Goal: Task Accomplishment & Management: Use online tool/utility

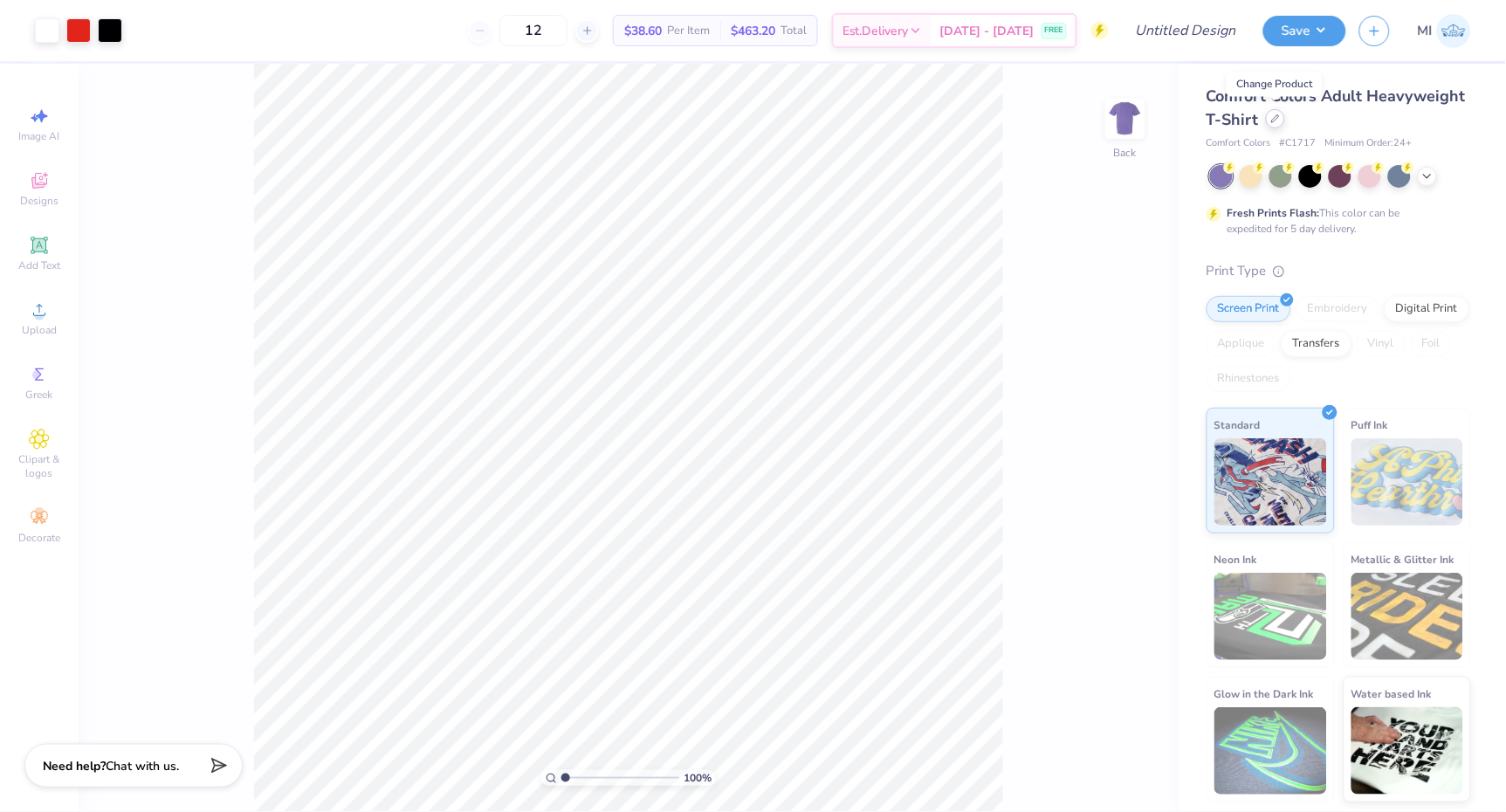
click at [1282, 119] on div at bounding box center [1276, 118] width 20 height 20
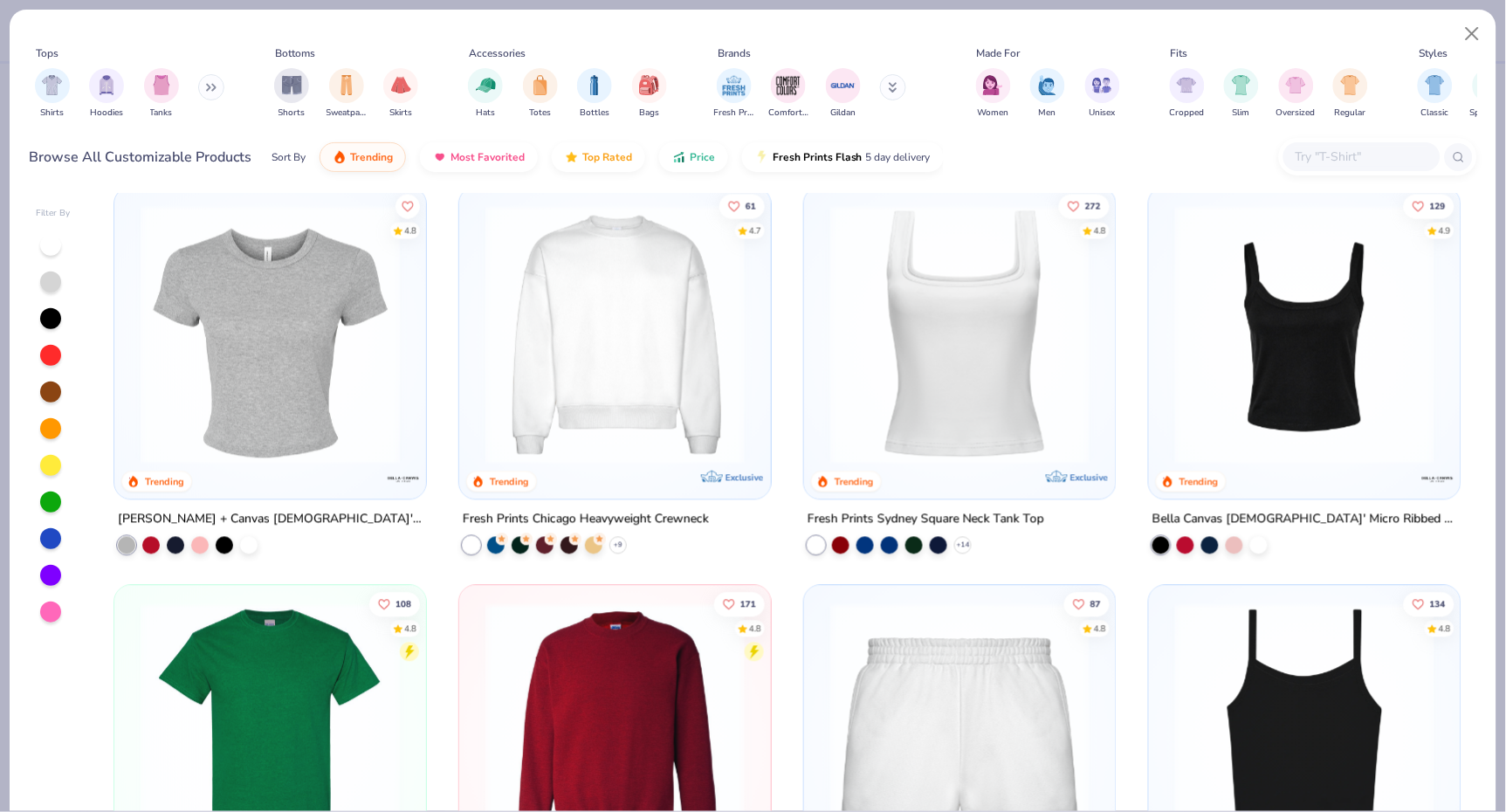
scroll to position [810, 0]
click at [685, 413] on img at bounding box center [615, 335] width 277 height 259
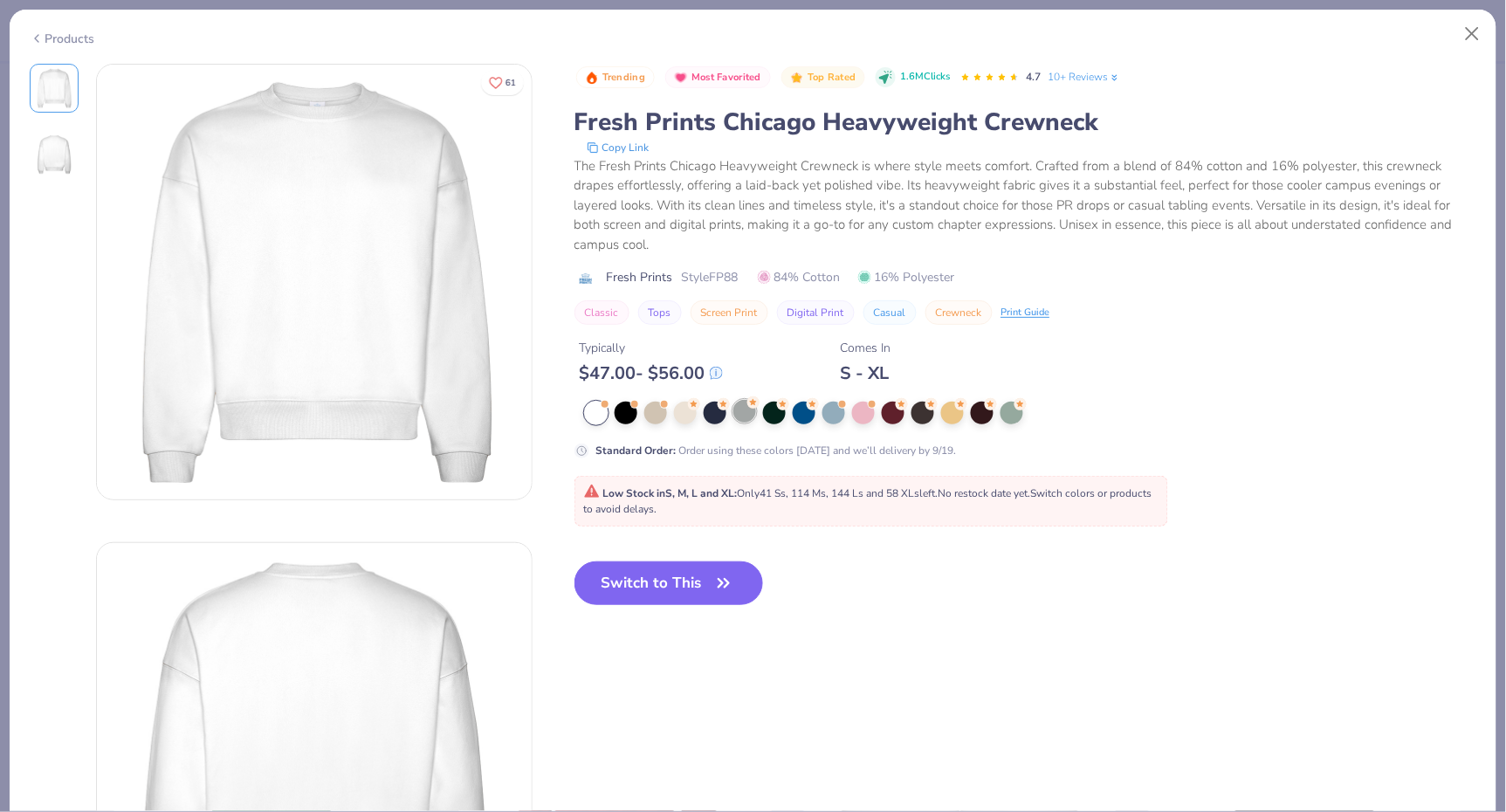
click at [747, 415] on div at bounding box center [745, 411] width 22 height 22
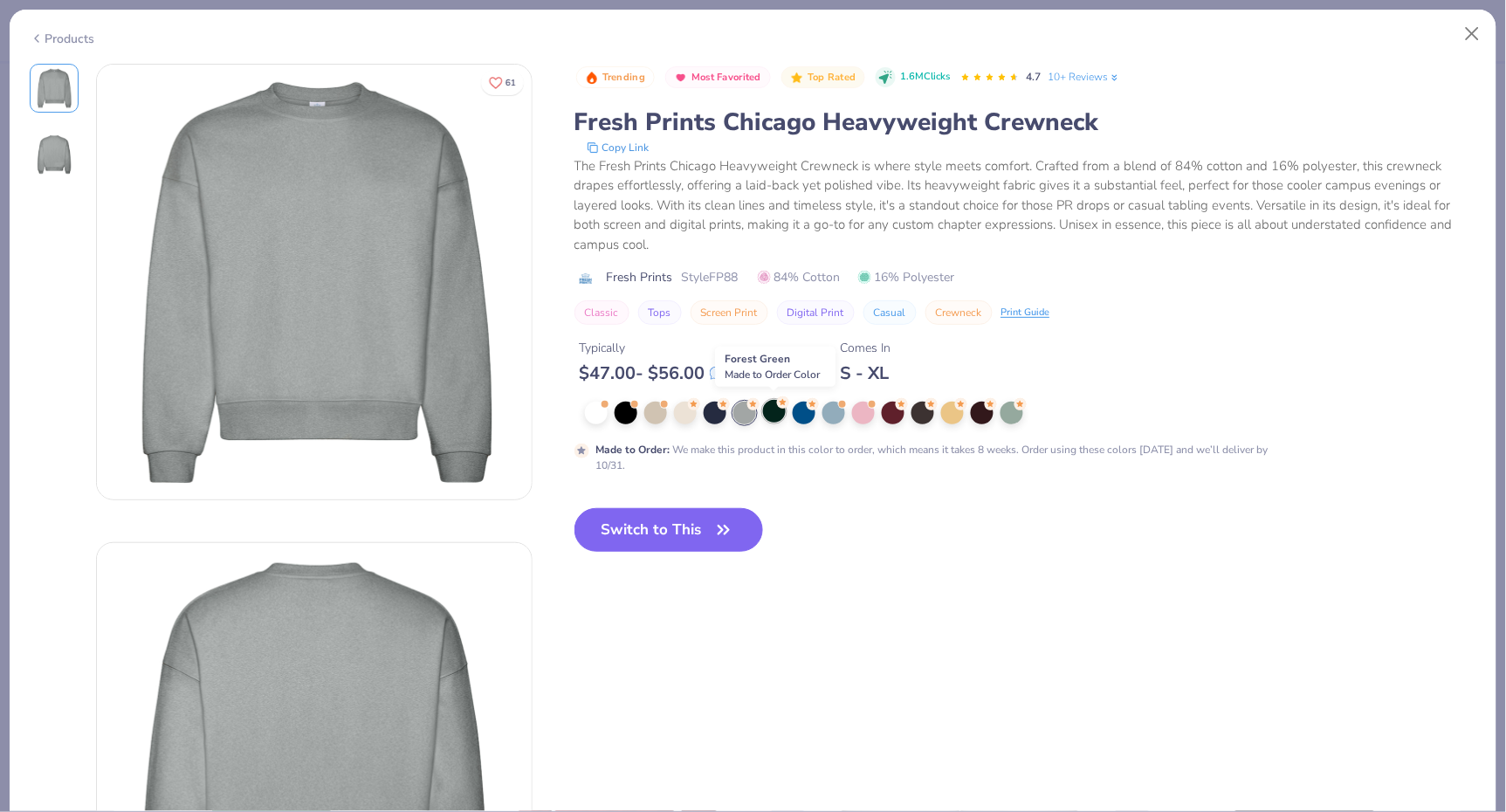
click at [777, 406] on icon at bounding box center [782, 402] width 12 height 12
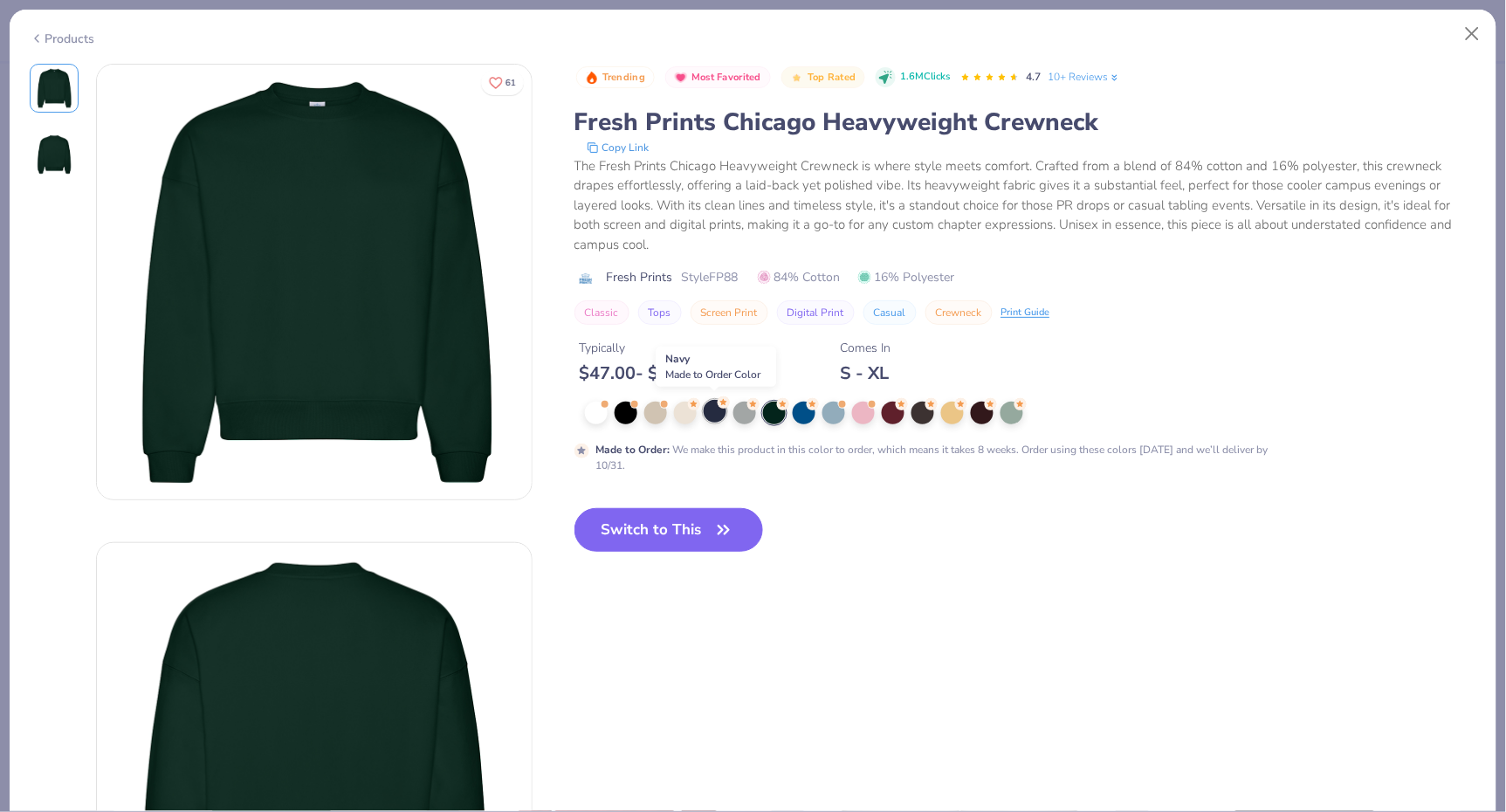
click at [722, 413] on div at bounding box center [715, 411] width 22 height 22
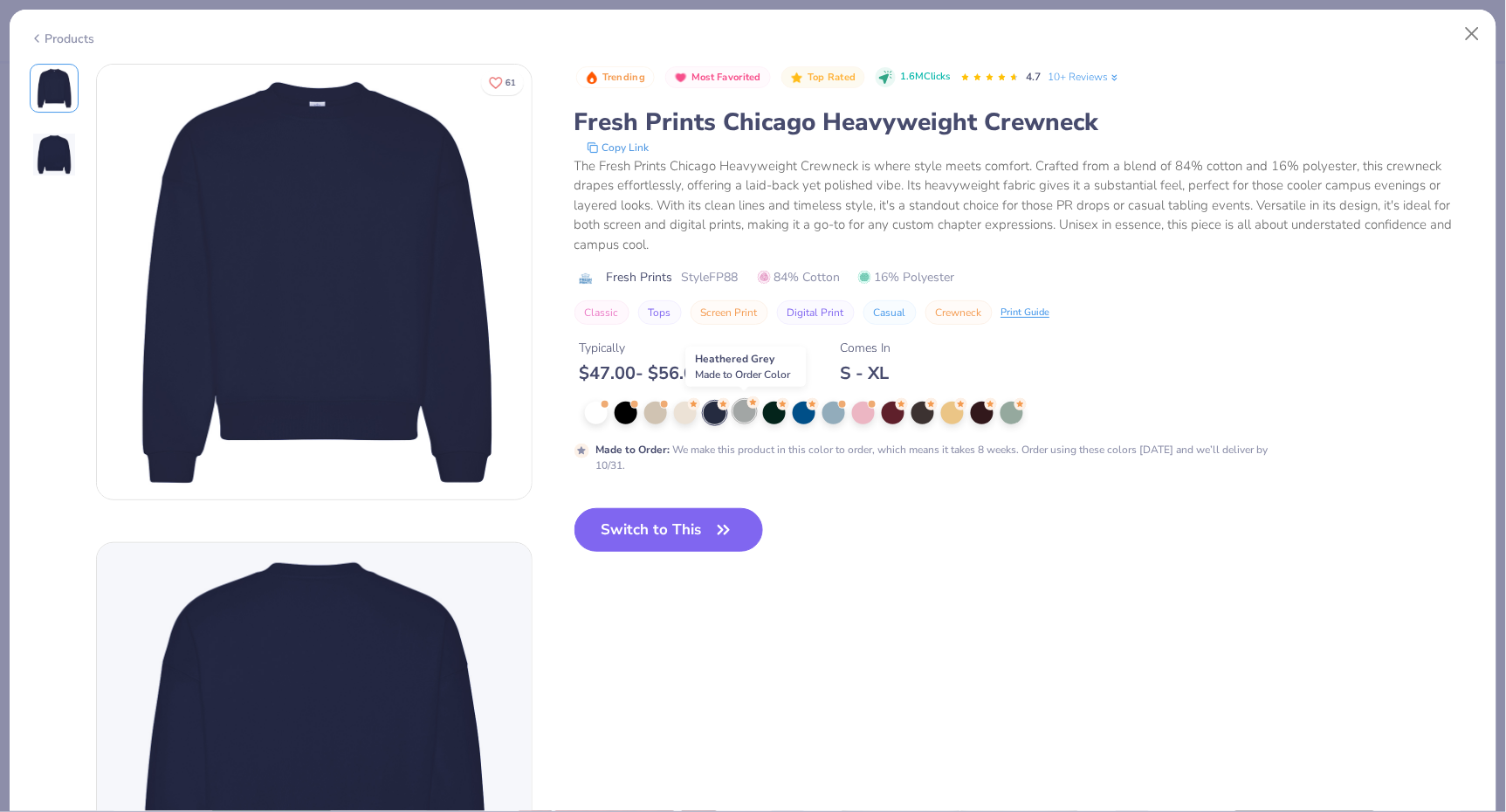
click at [749, 413] on div at bounding box center [745, 411] width 22 height 22
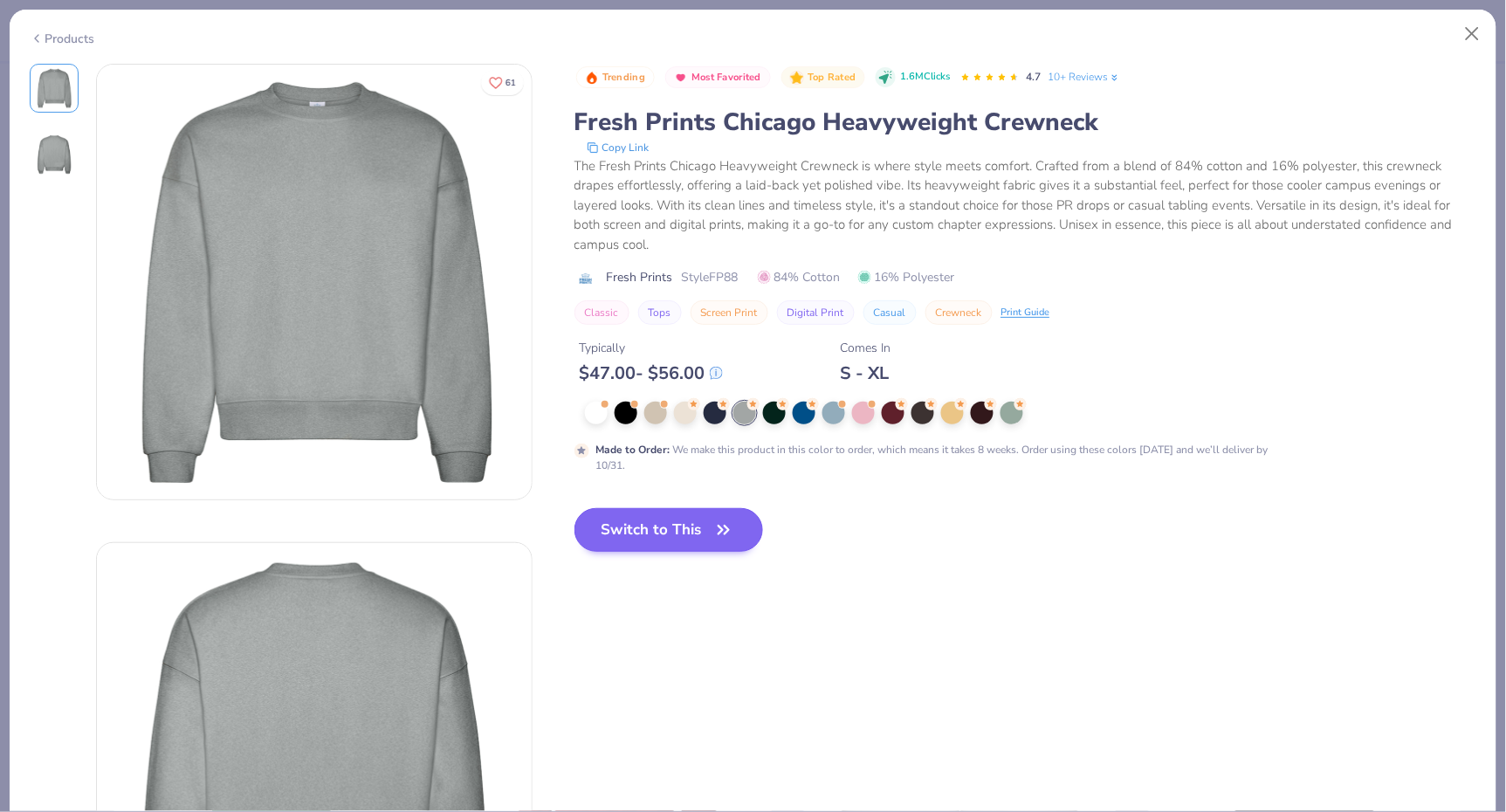
click at [713, 533] on icon "button" at bounding box center [724, 530] width 24 height 24
type input "50"
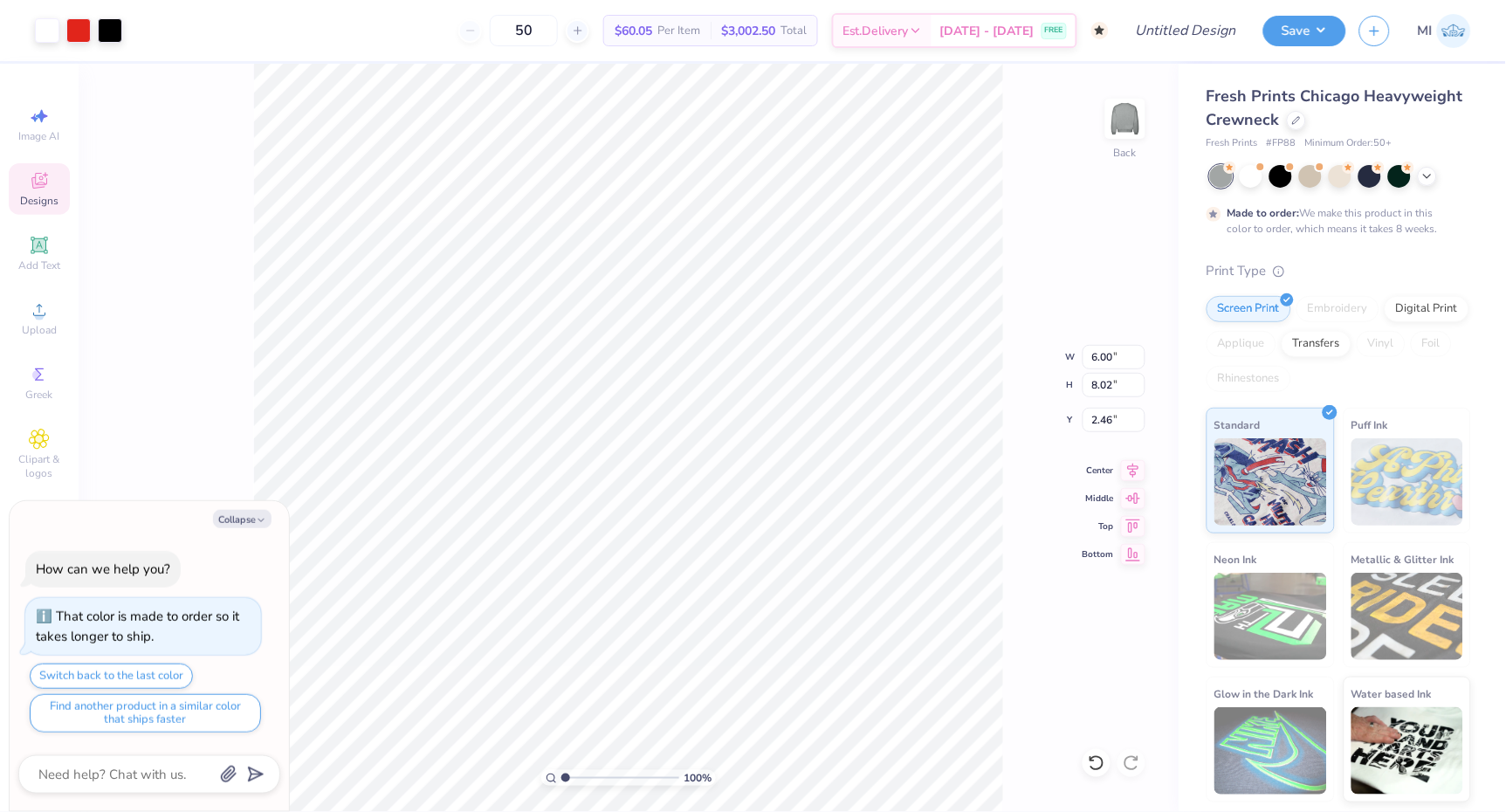
type textarea "x"
type input "3.00"
type textarea "x"
type input "9.27"
type input "12.40"
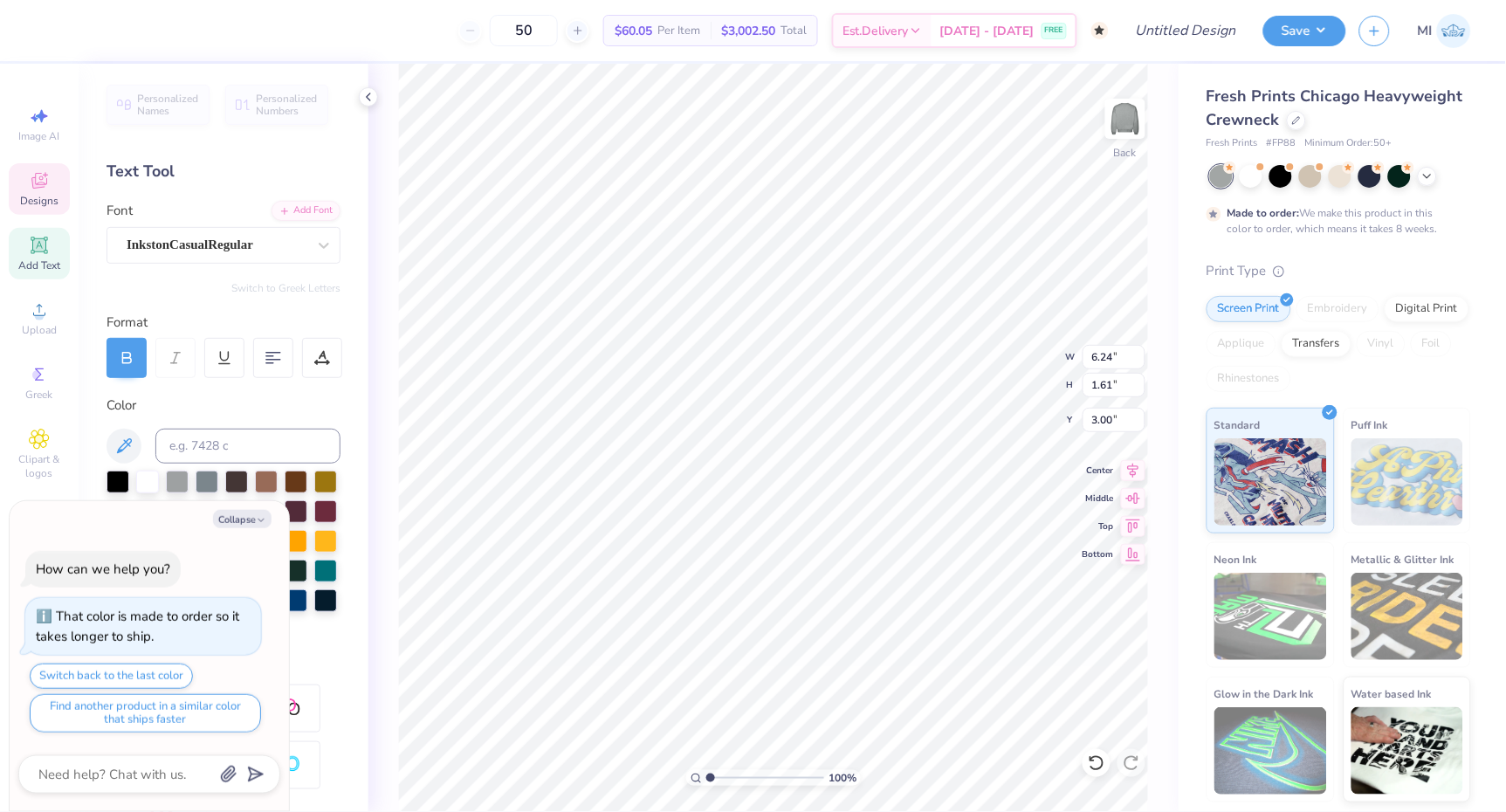
type textarea "x"
type textarea "a"
type textarea "x"
type textarea "aK"
type textarea "x"
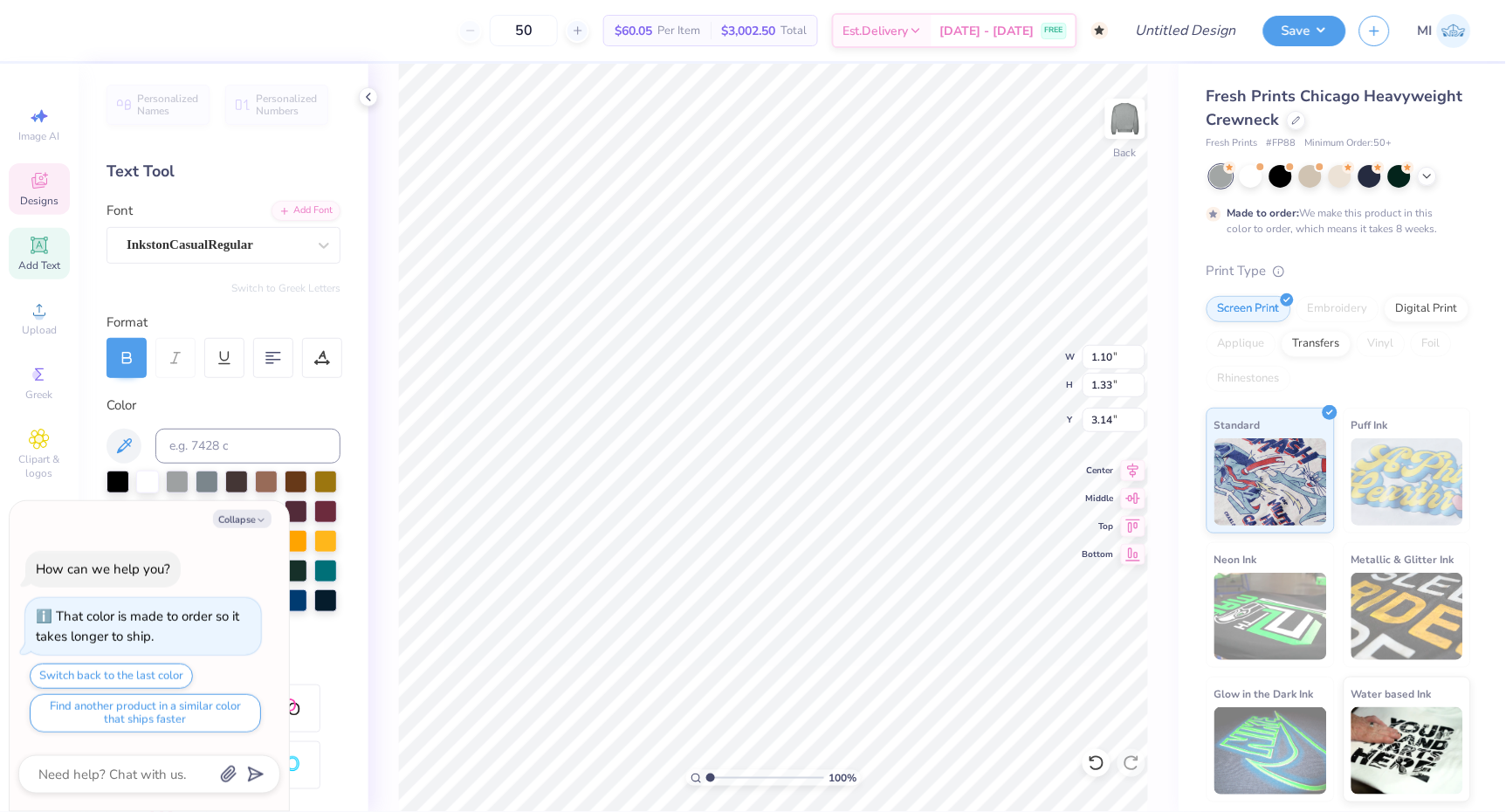
type textarea "a"
type textarea "x"
type textarea "K"
type textarea "x"
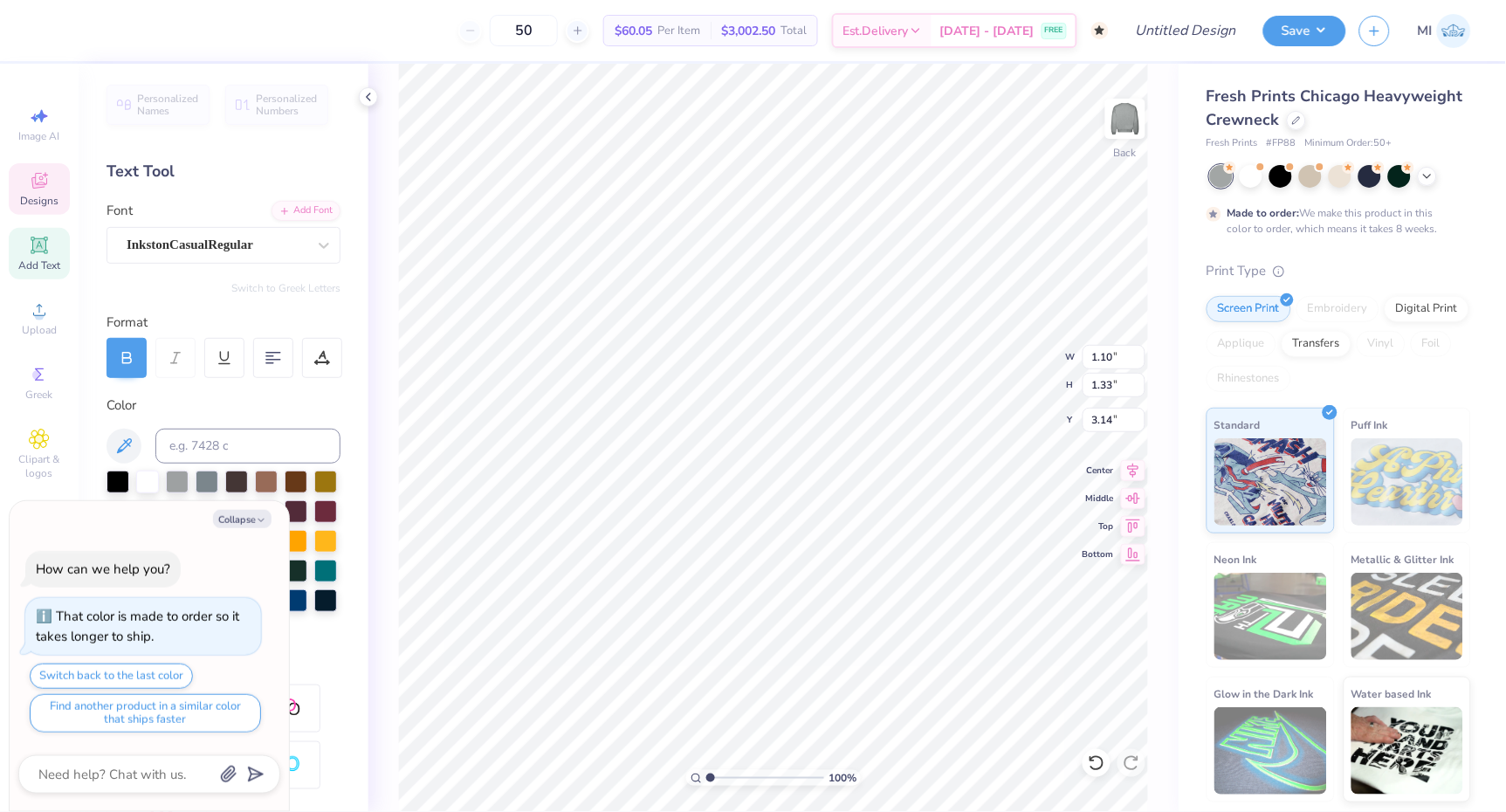
type textarea "KA"
type textarea "x"
type textarea "KAP"
type textarea "x"
type textarea "KAPP"
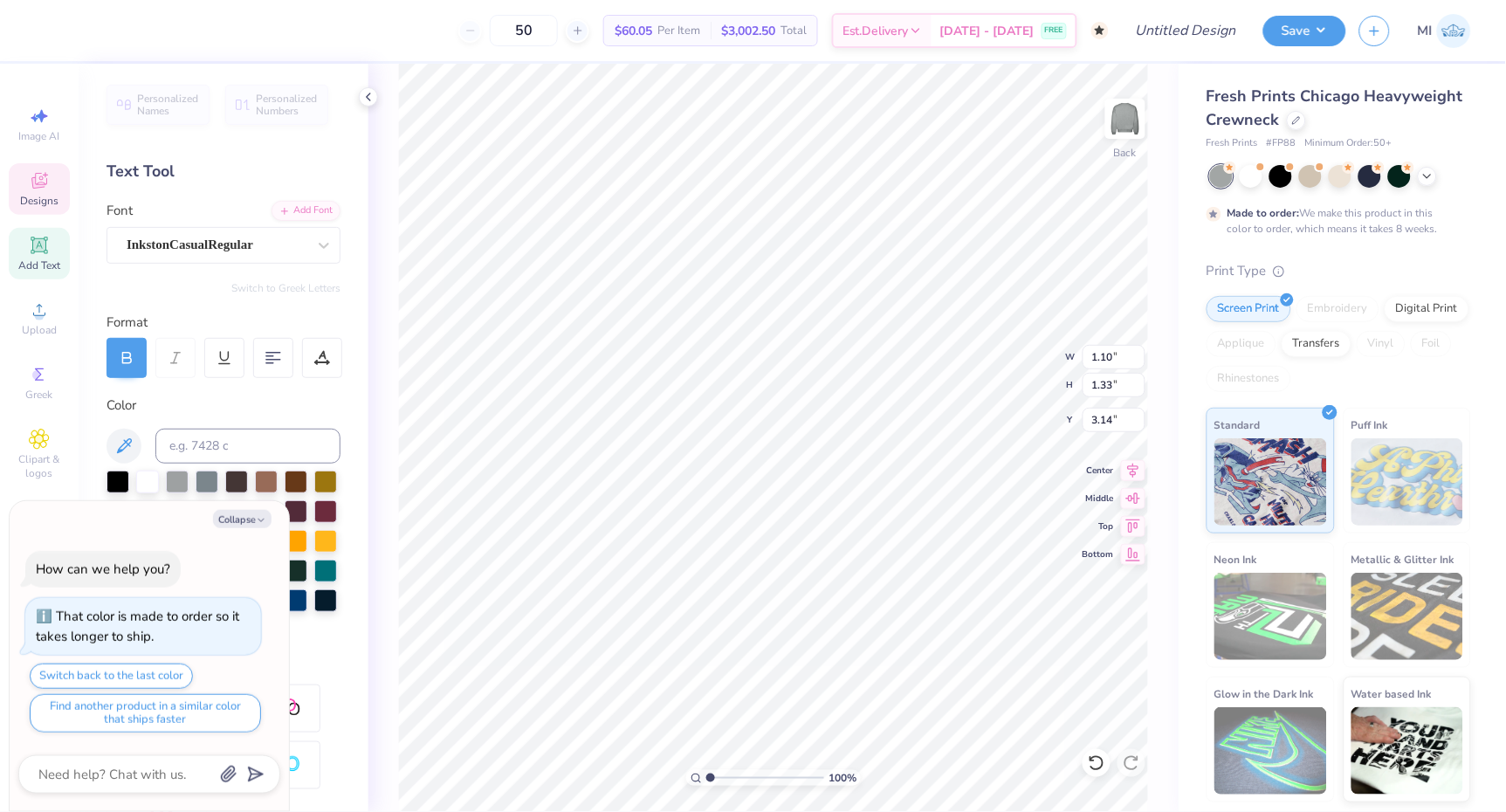
type textarea "x"
type textarea "KAPPA"
type textarea "x"
type input "3.00"
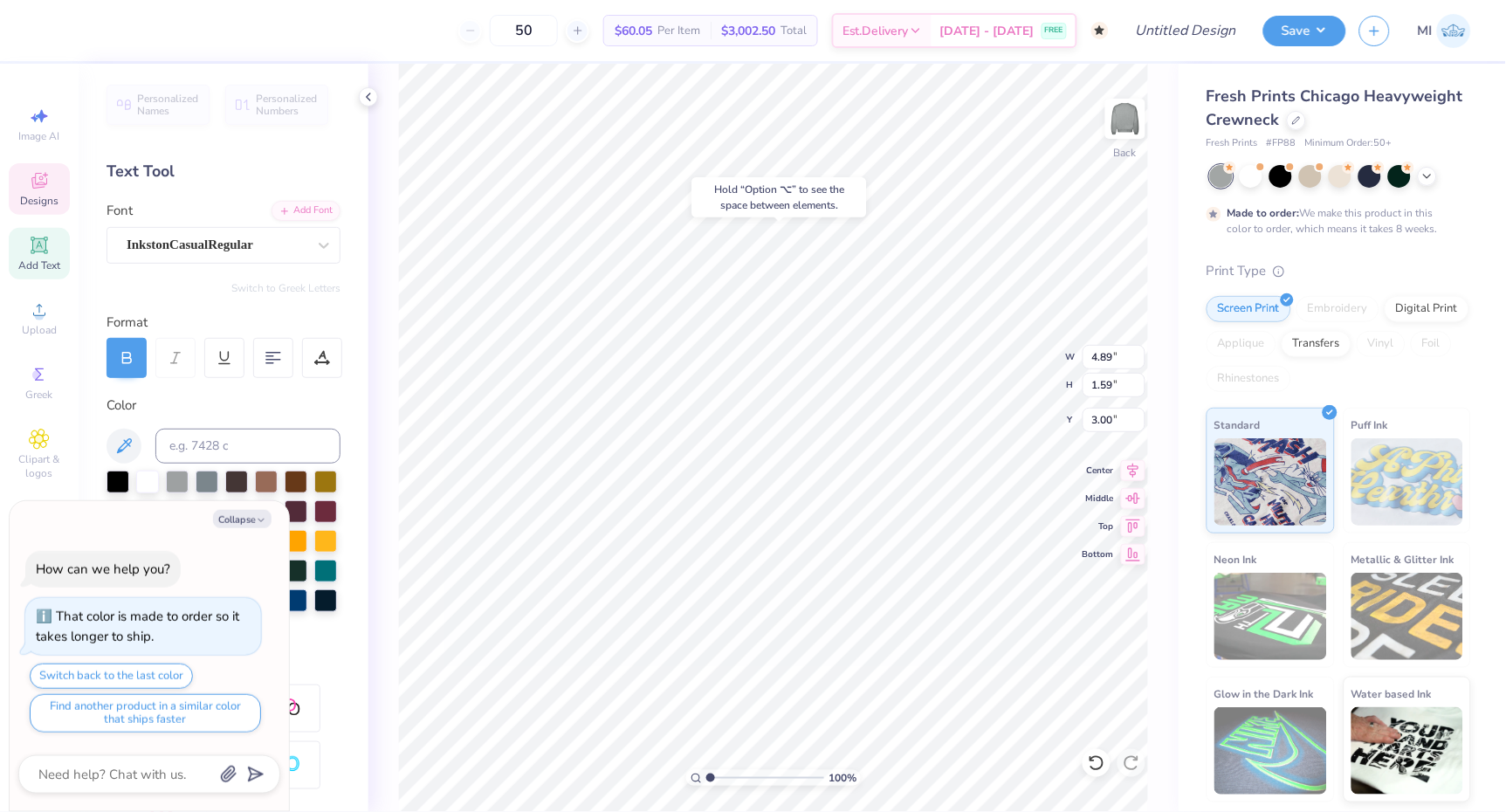
type textarea "x"
type input "3.53"
type input "1.60"
type input "5.28"
type textarea "x"
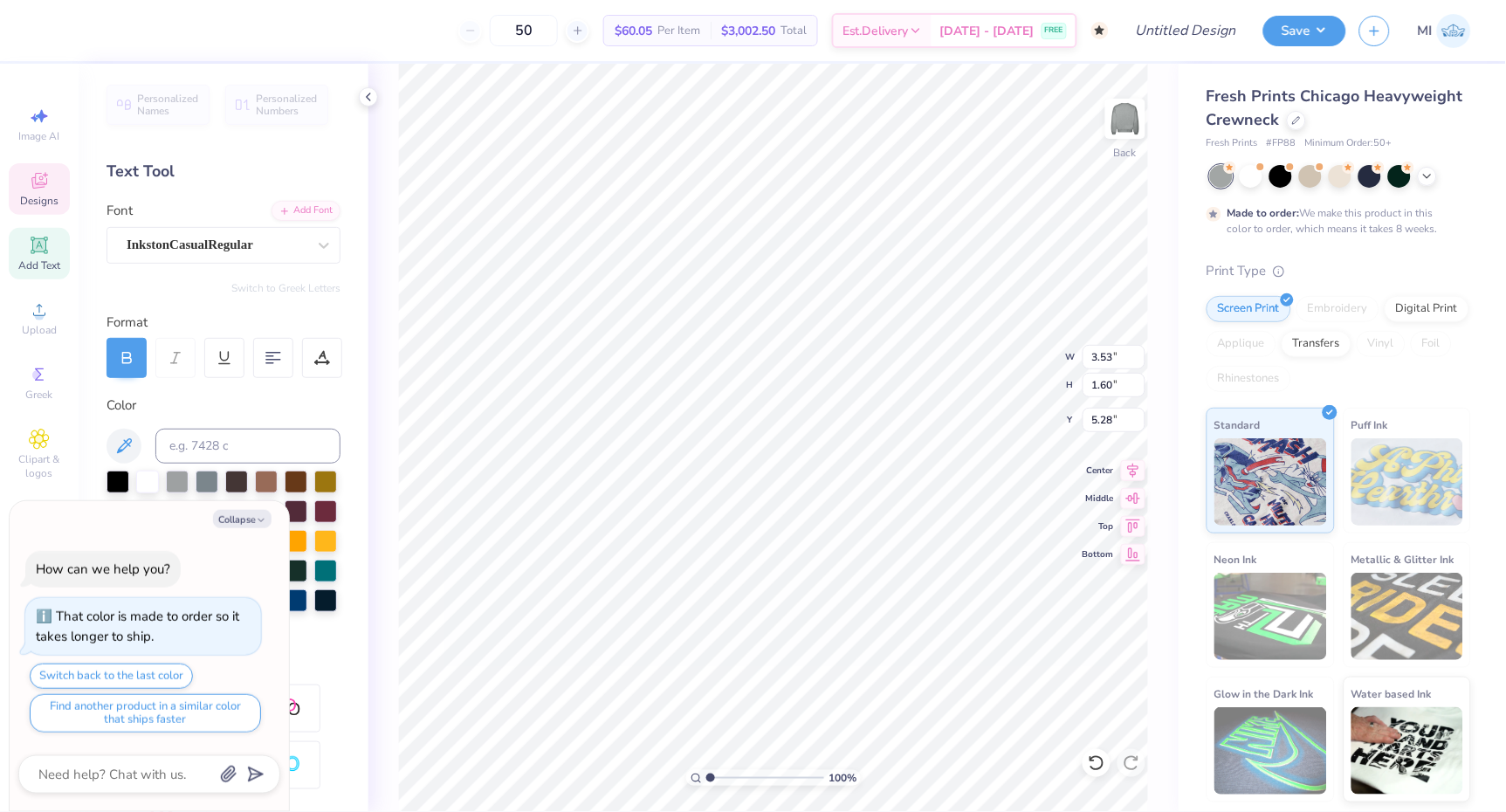
type textarea "D"
type textarea "x"
type textarea "DE"
type textarea "x"
type textarea "DEL"
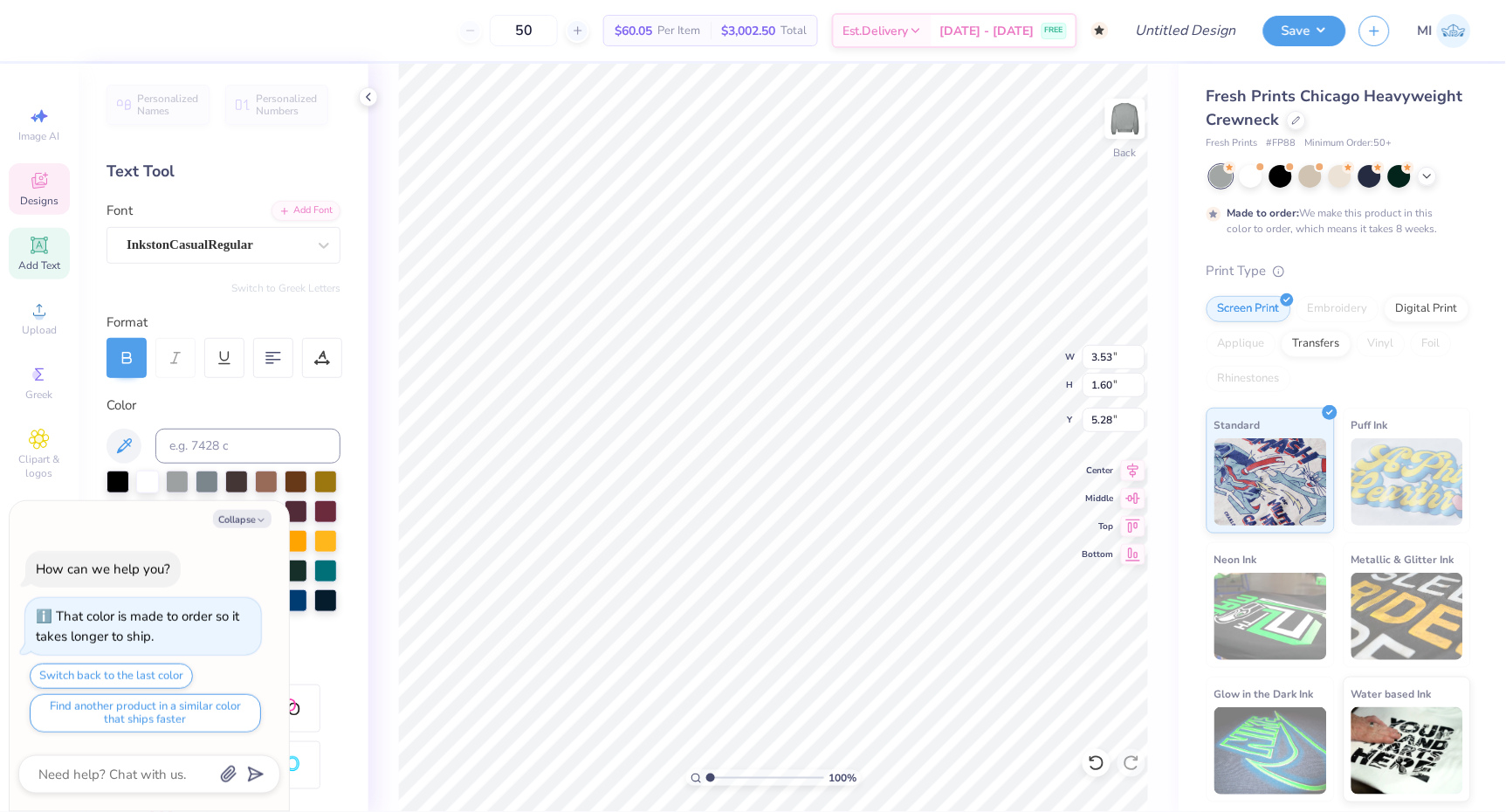
type textarea "x"
type textarea "DELT"
type textarea "x"
type textarea "DELTA"
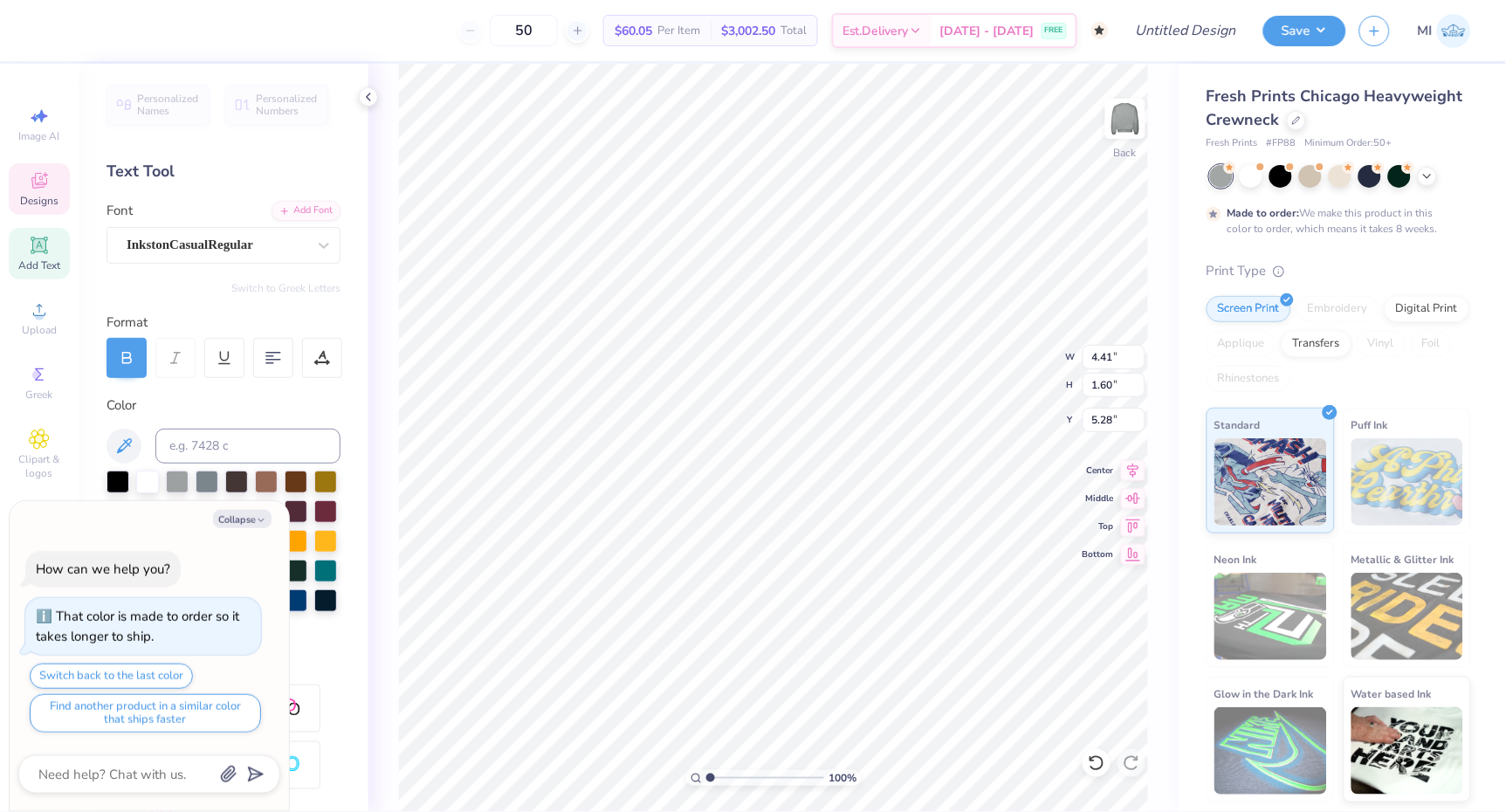
type textarea "x"
type input "4.10"
type input "1.48"
type textarea "x"
type input "5.27"
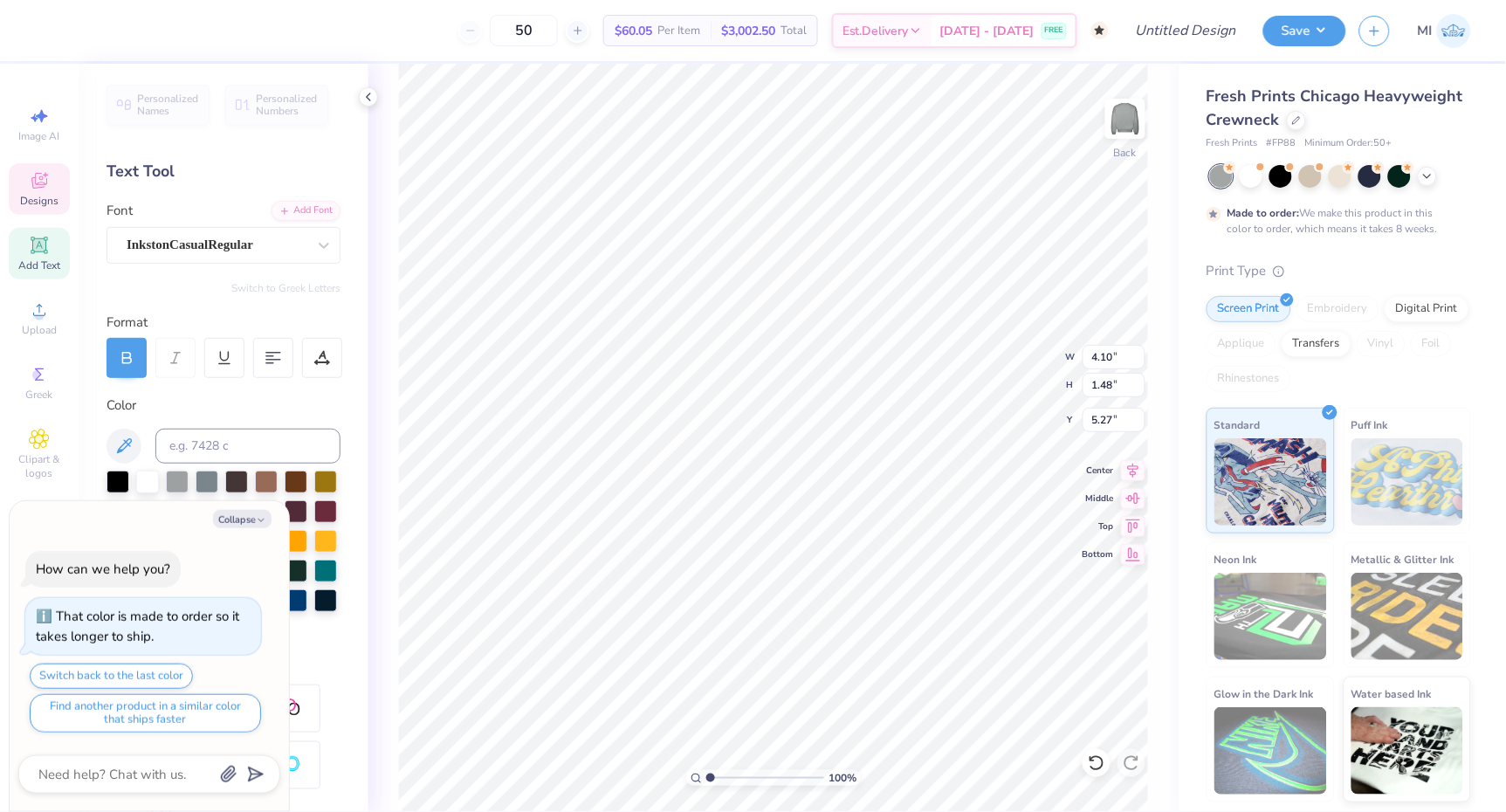
type textarea "x"
type input "4.89"
type input "1.59"
type input "3.00"
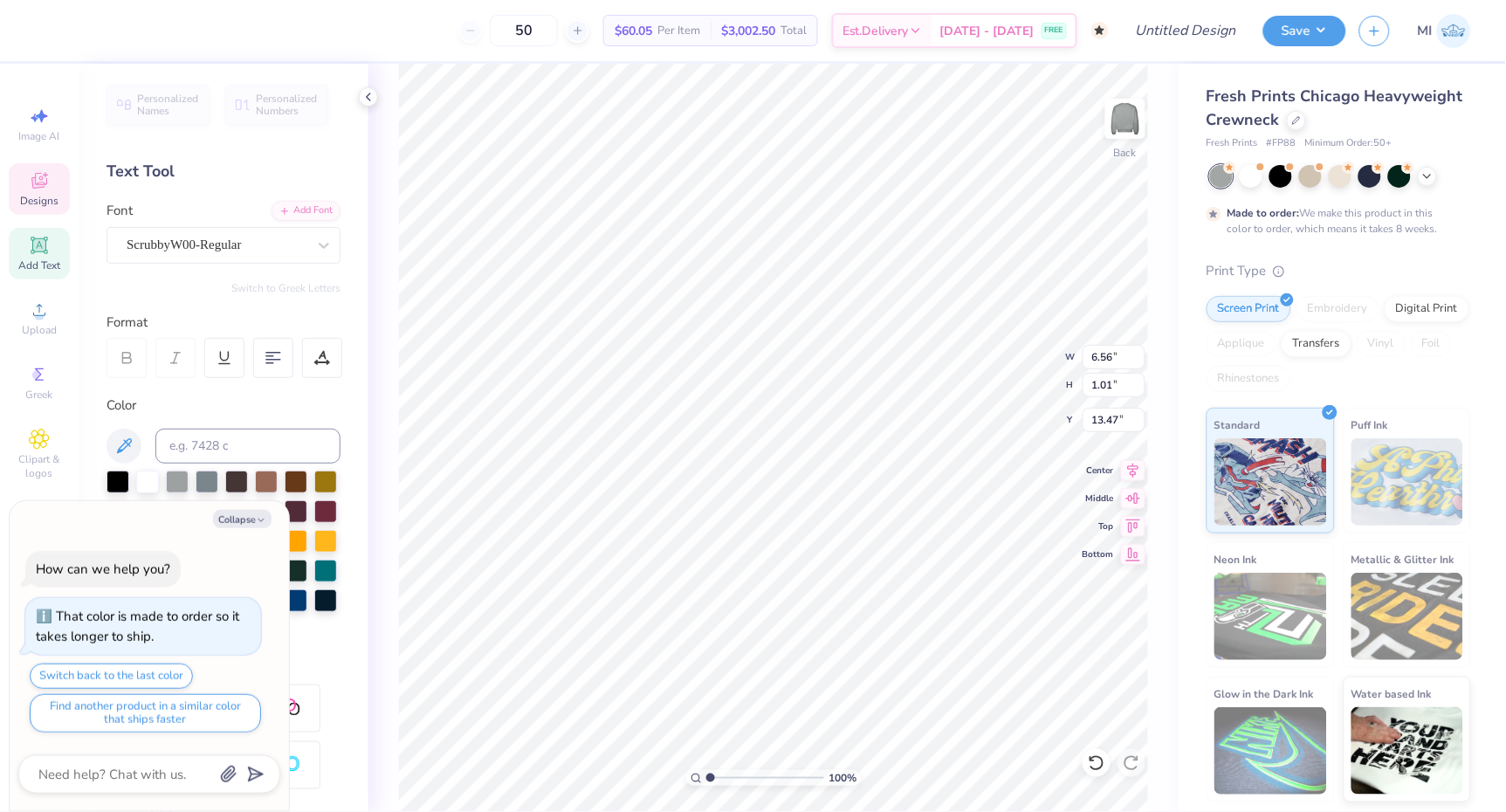
type textarea "x"
type textarea "R"
type textarea "x"
type textarea "Ro"
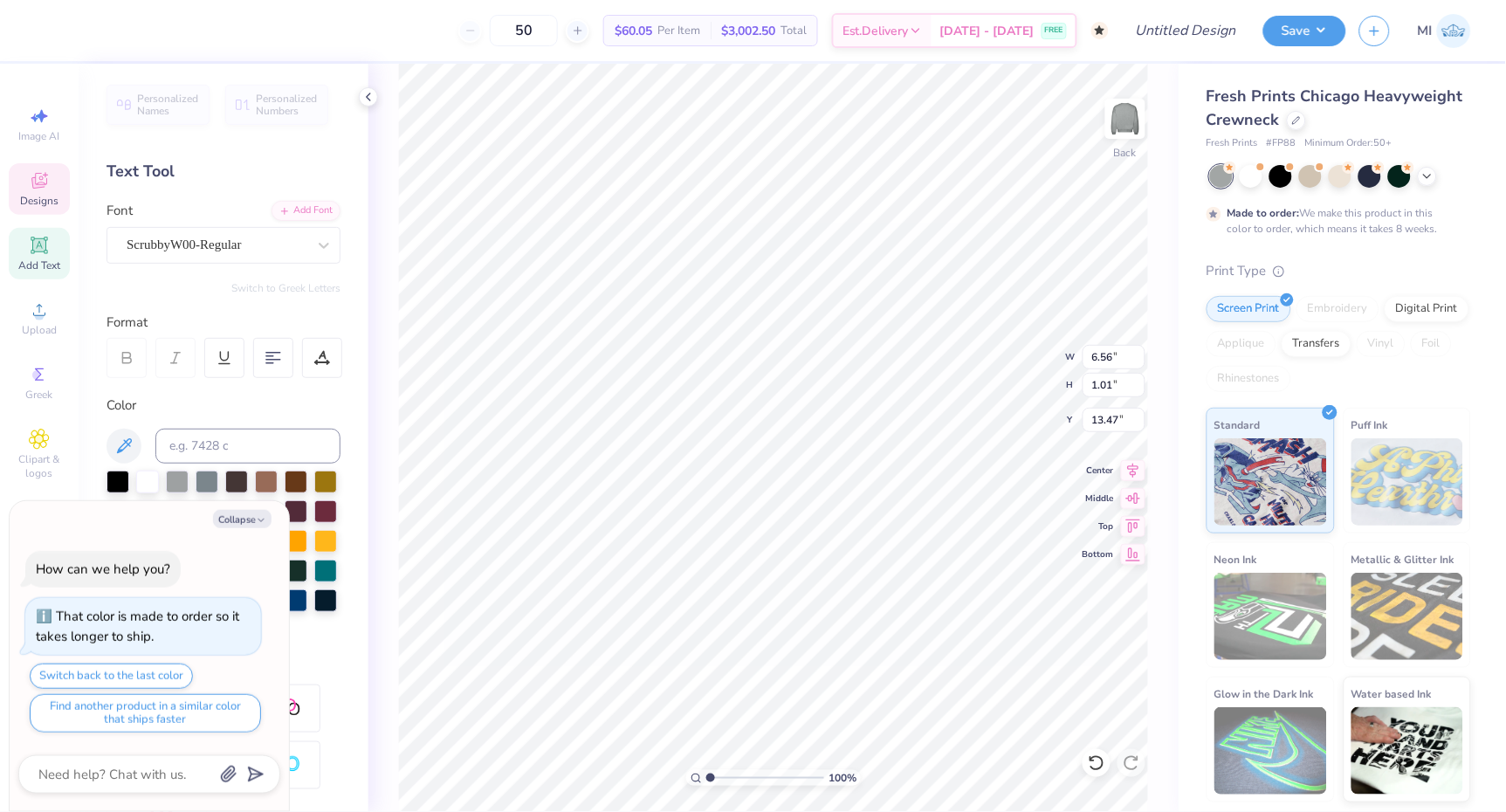
type textarea "x"
type textarea "Rol"
type textarea "x"
type textarea "Roll"
type textarea "x"
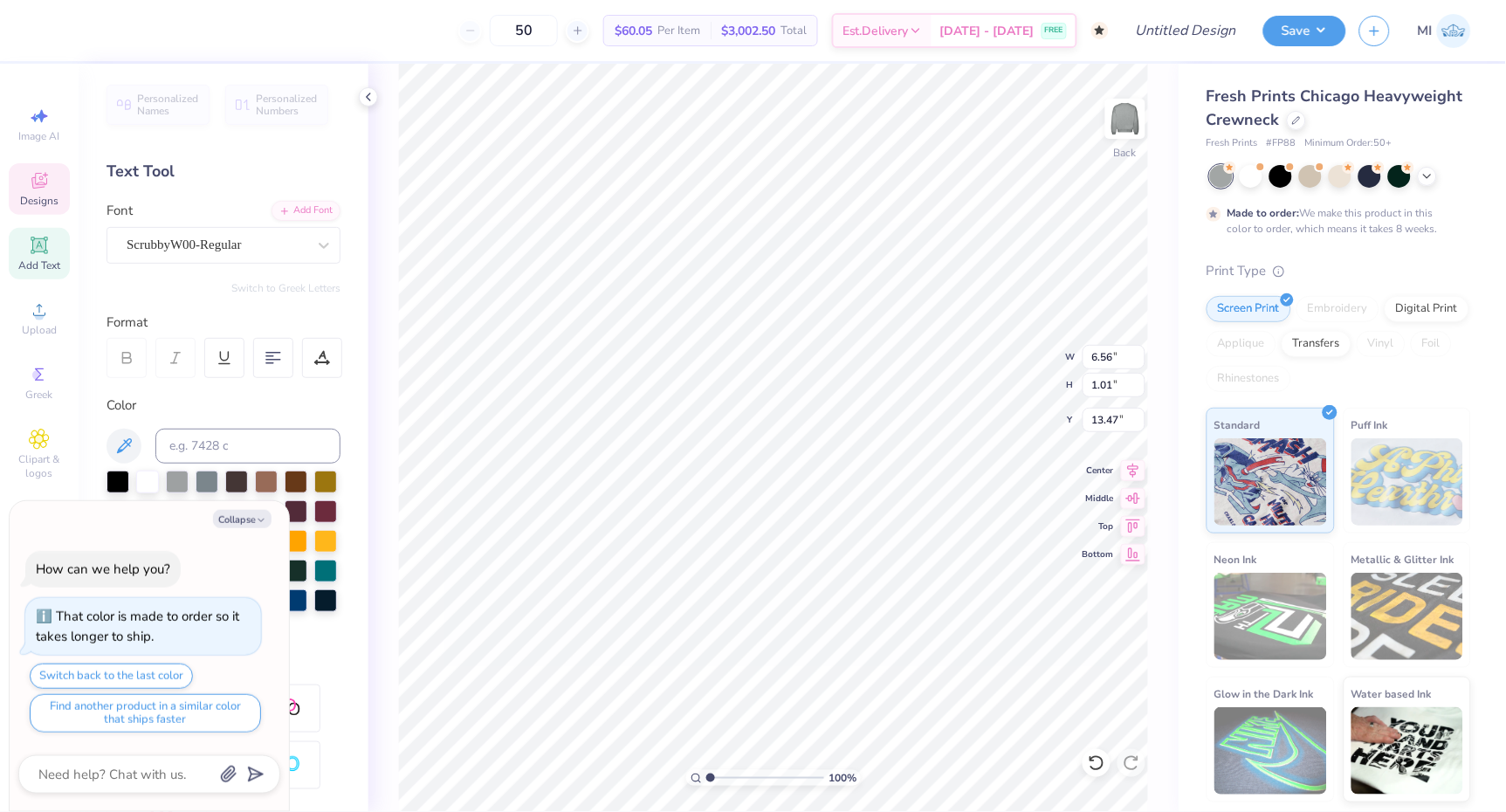
type textarea "Rolli"
type textarea "x"
type textarea "Rollin"
type textarea "x"
type textarea "Rolling"
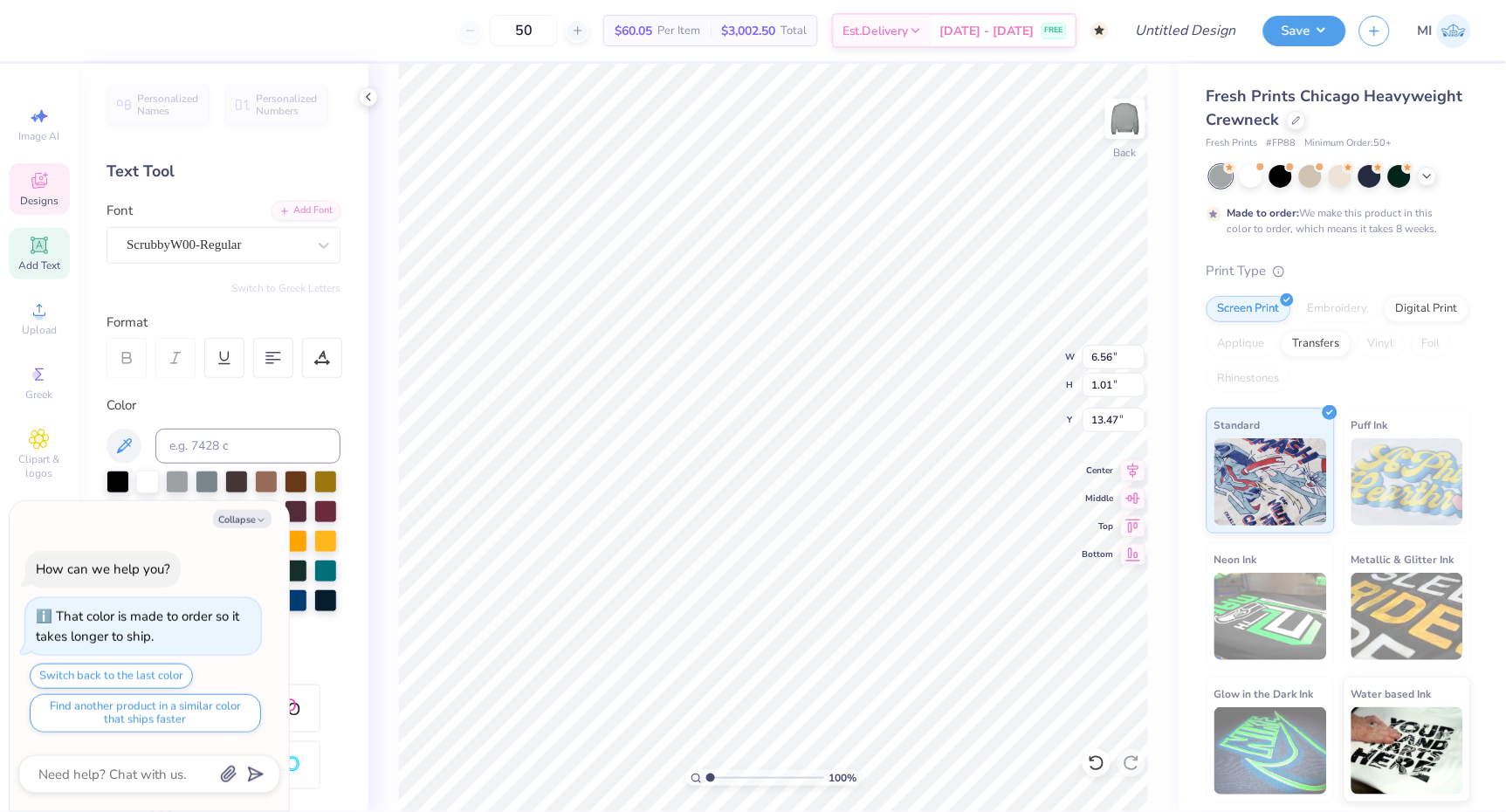
type textarea "x"
type textarea "Rolling"
type textarea "x"
type textarea "Rolling I"
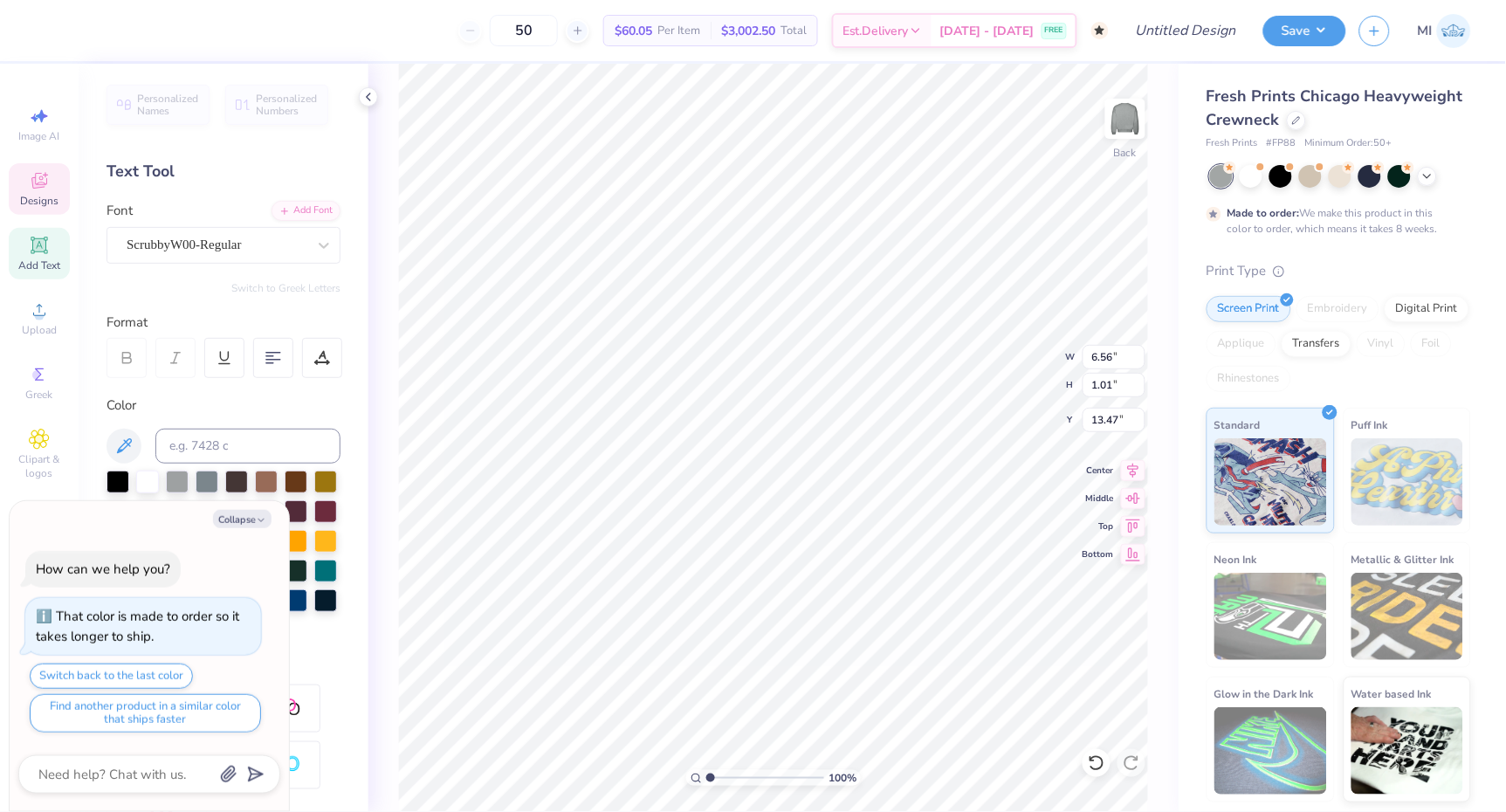
type textarea "x"
type textarea "Rolling In"
type textarea "x"
type textarea "Rolling Int"
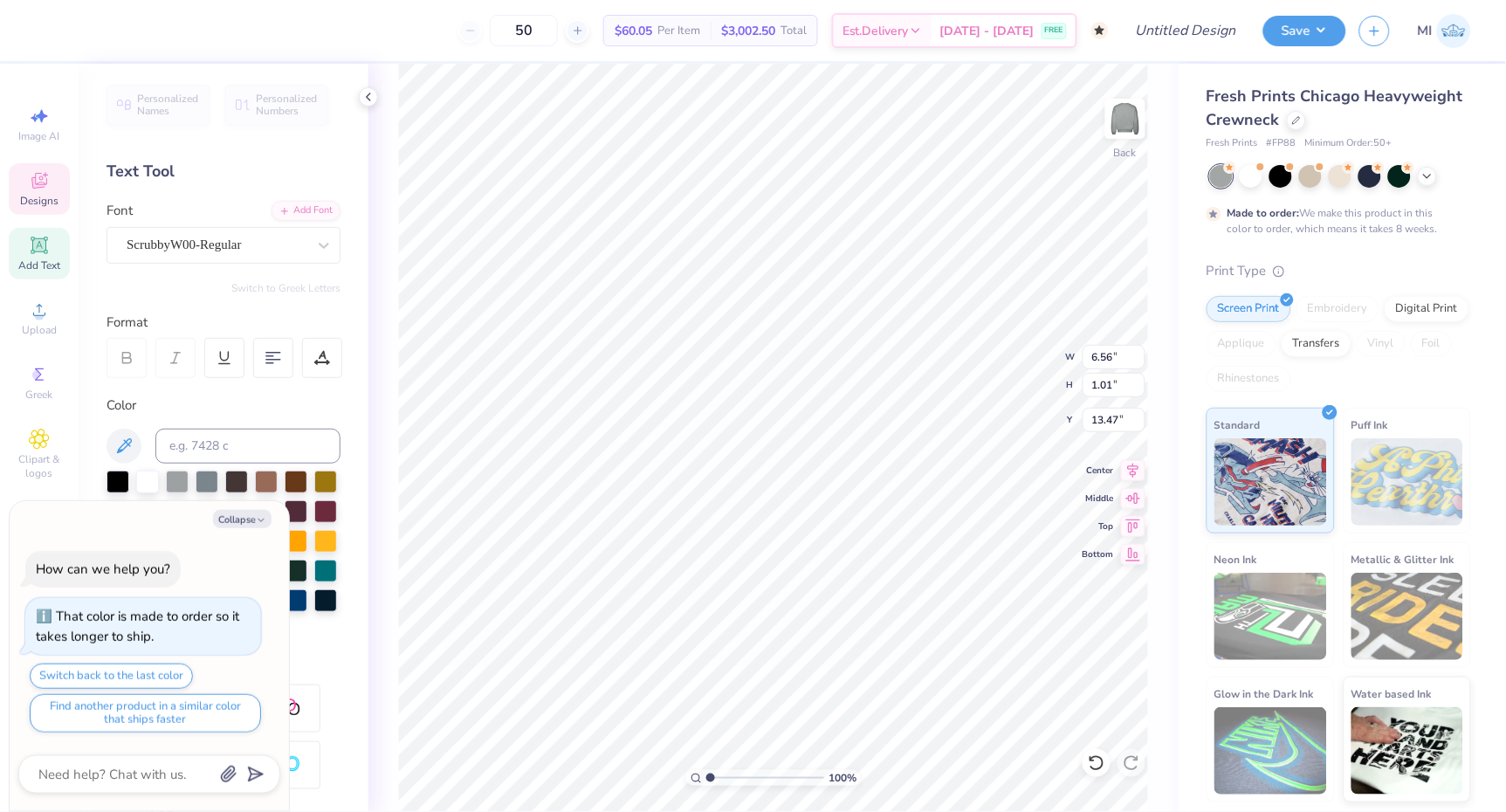
type textarea "x"
type textarea "Rolling Into"
type textarea "x"
type textarea "D"
type textarea "x"
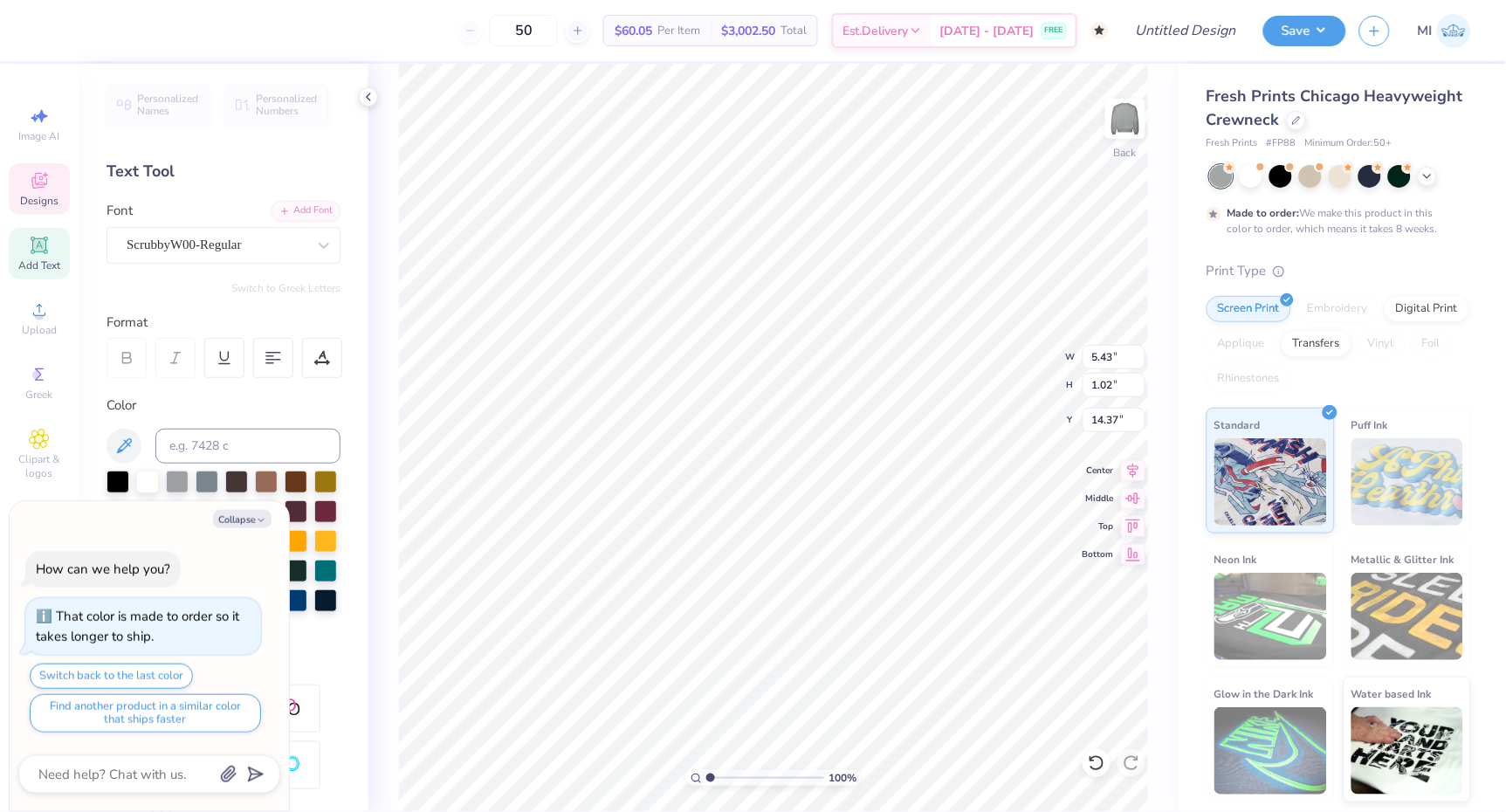
type textarea "DU"
type textarea "x"
type textarea "DUd"
type textarea "x"
type textarea "DUde"
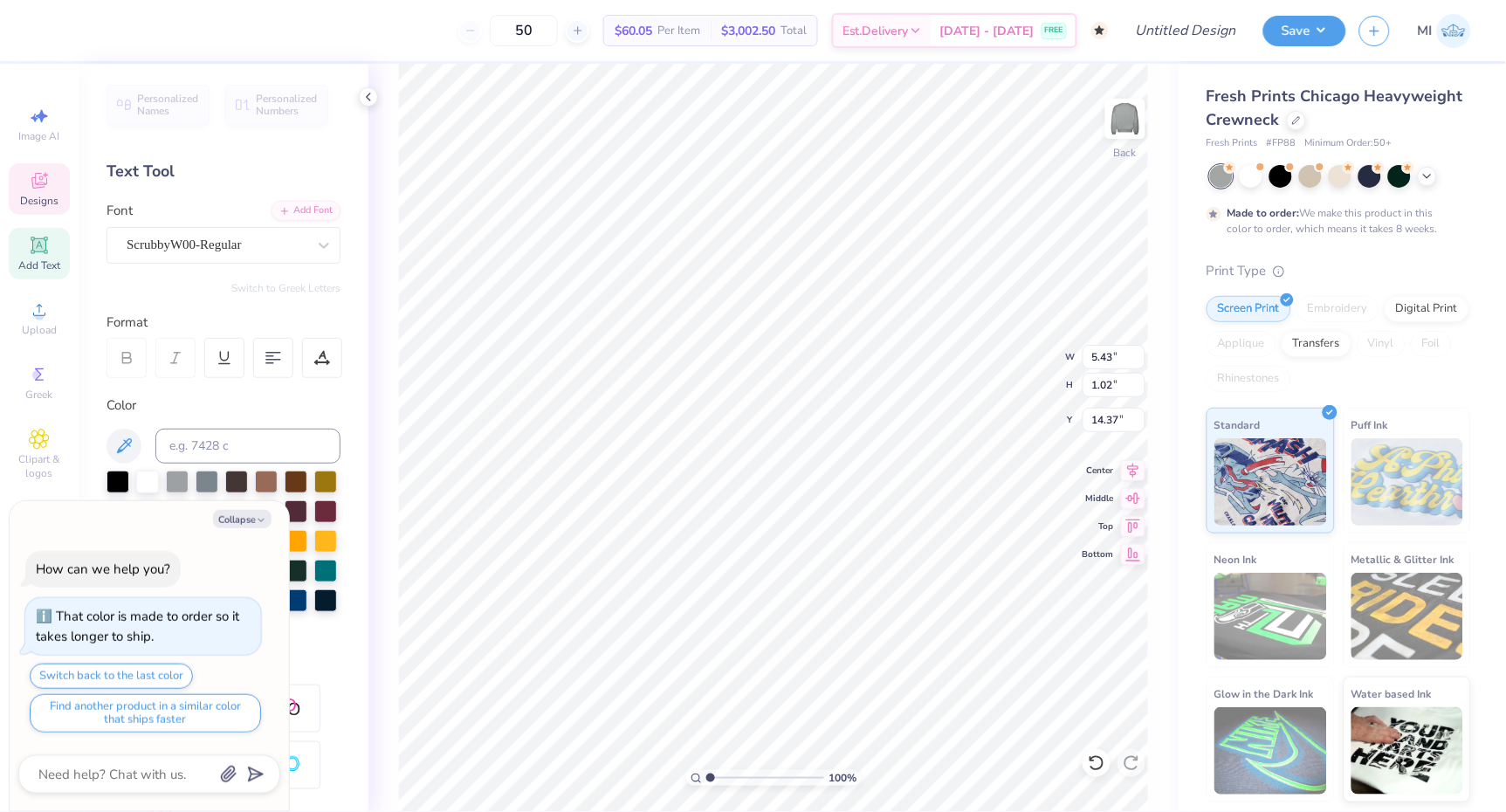
scroll to position [0, 1]
type textarea "x"
type textarea "DUd"
type textarea "x"
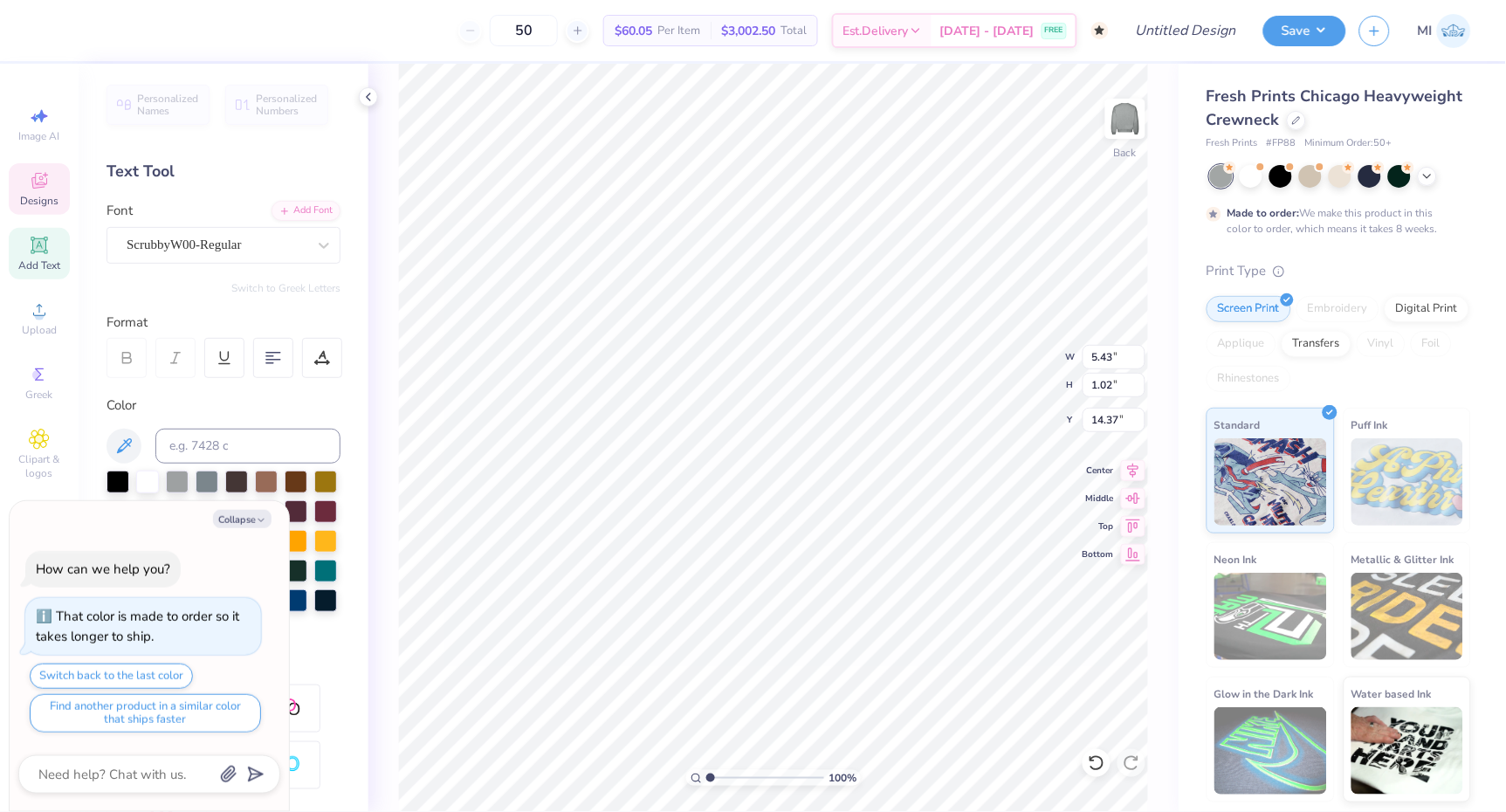
type textarea "DU"
type textarea "x"
type textarea "D"
type textarea "x"
type textarea "Du"
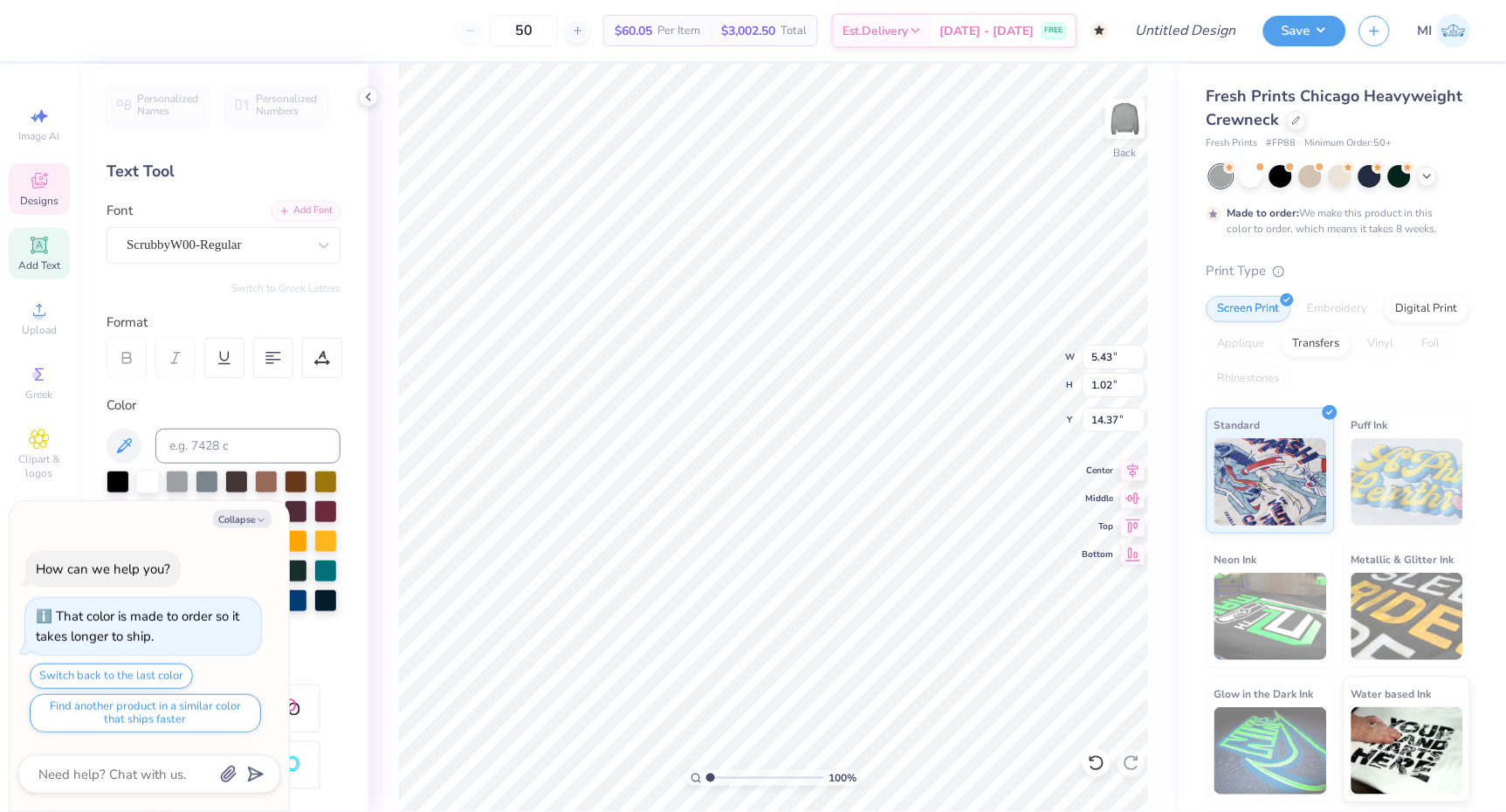
type textarea "x"
type textarea "Dud"
type textarea "x"
type textarea "Dude"
type textarea "x"
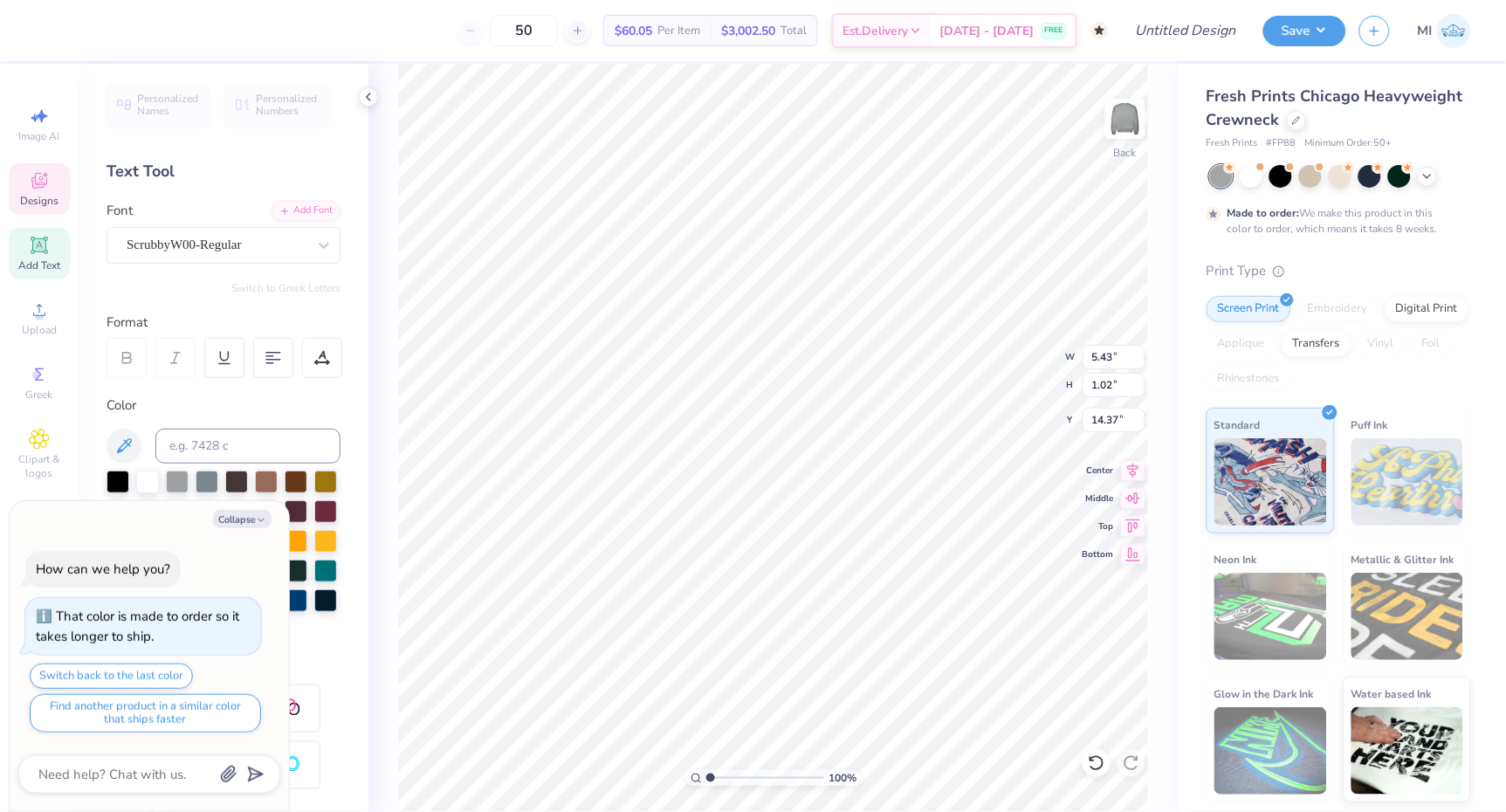
type textarea "Dude'"
type textarea "x"
type textarea "Dude's"
type textarea "x"
type textarea "Dude's"
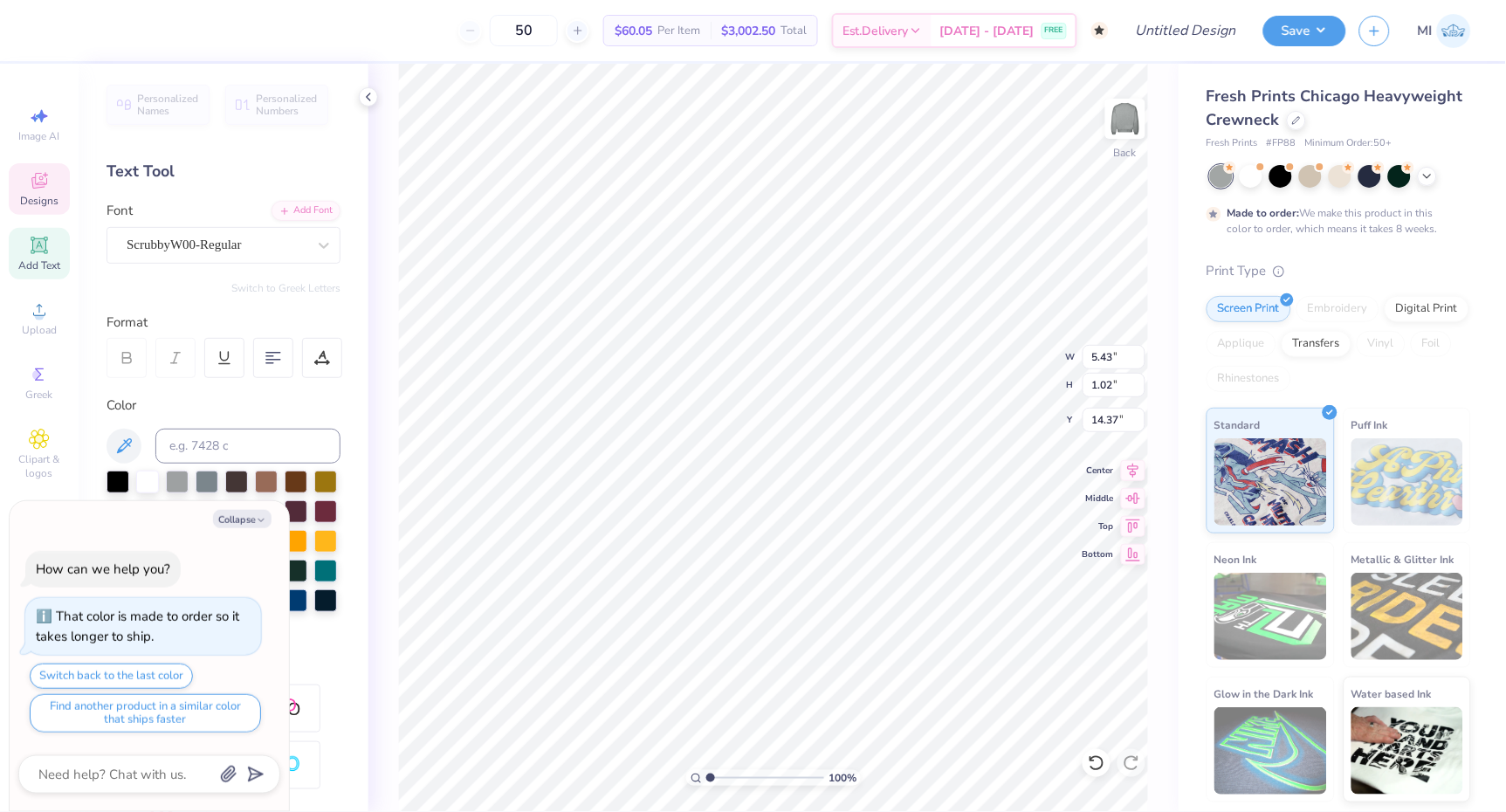
type textarea "x"
type textarea "Dude's D"
type textarea "x"
type textarea "Dude's Da"
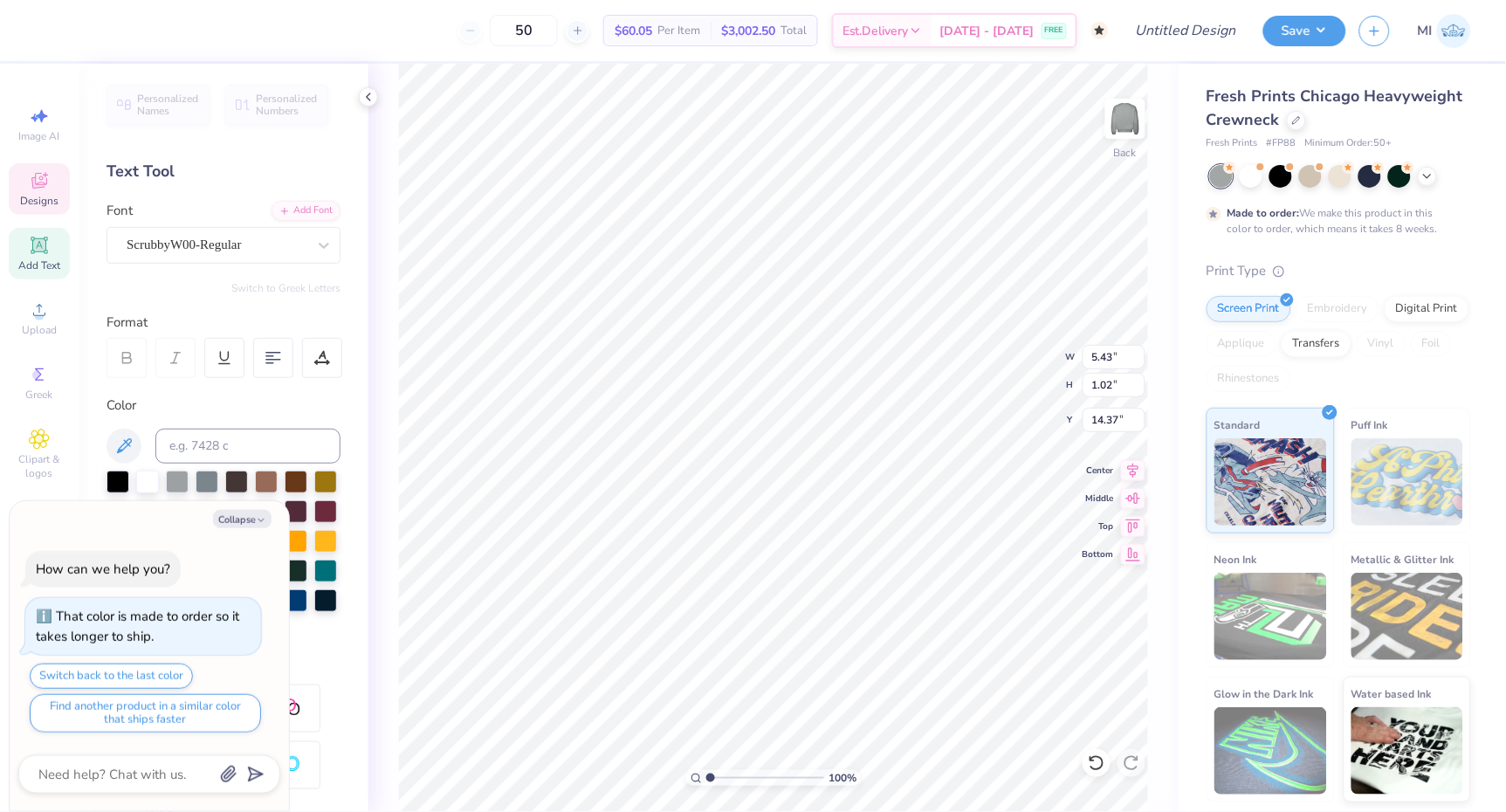
type textarea "x"
type textarea "Dude's Day"
type textarea "x"
type input "14.49"
type textarea "x"
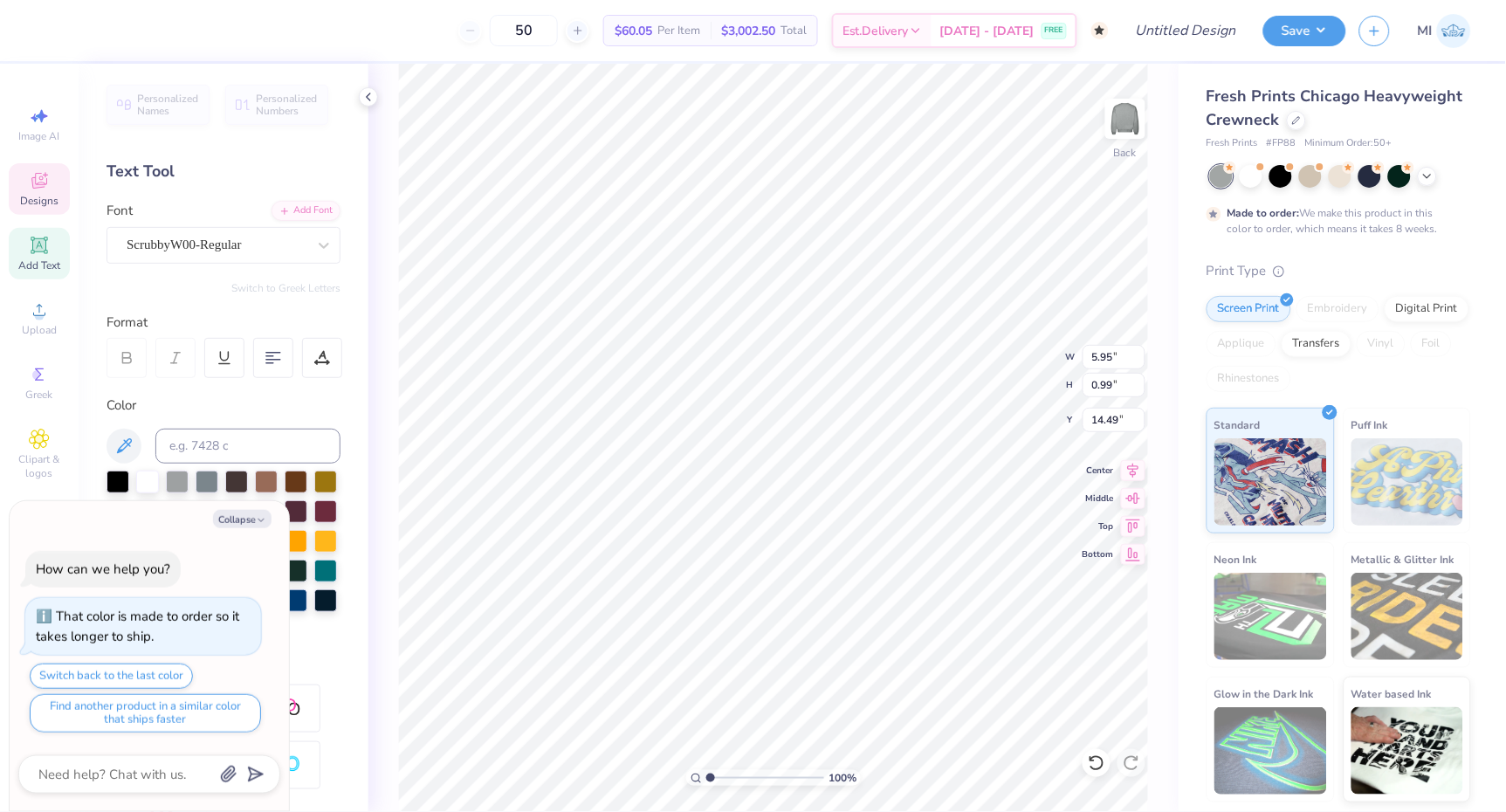
type input "6.57"
type input "1.09"
type textarea "x"
type input "2.55"
drag, startPoint x: 712, startPoint y: 778, endPoint x: 729, endPoint y: 780, distance: 17.1
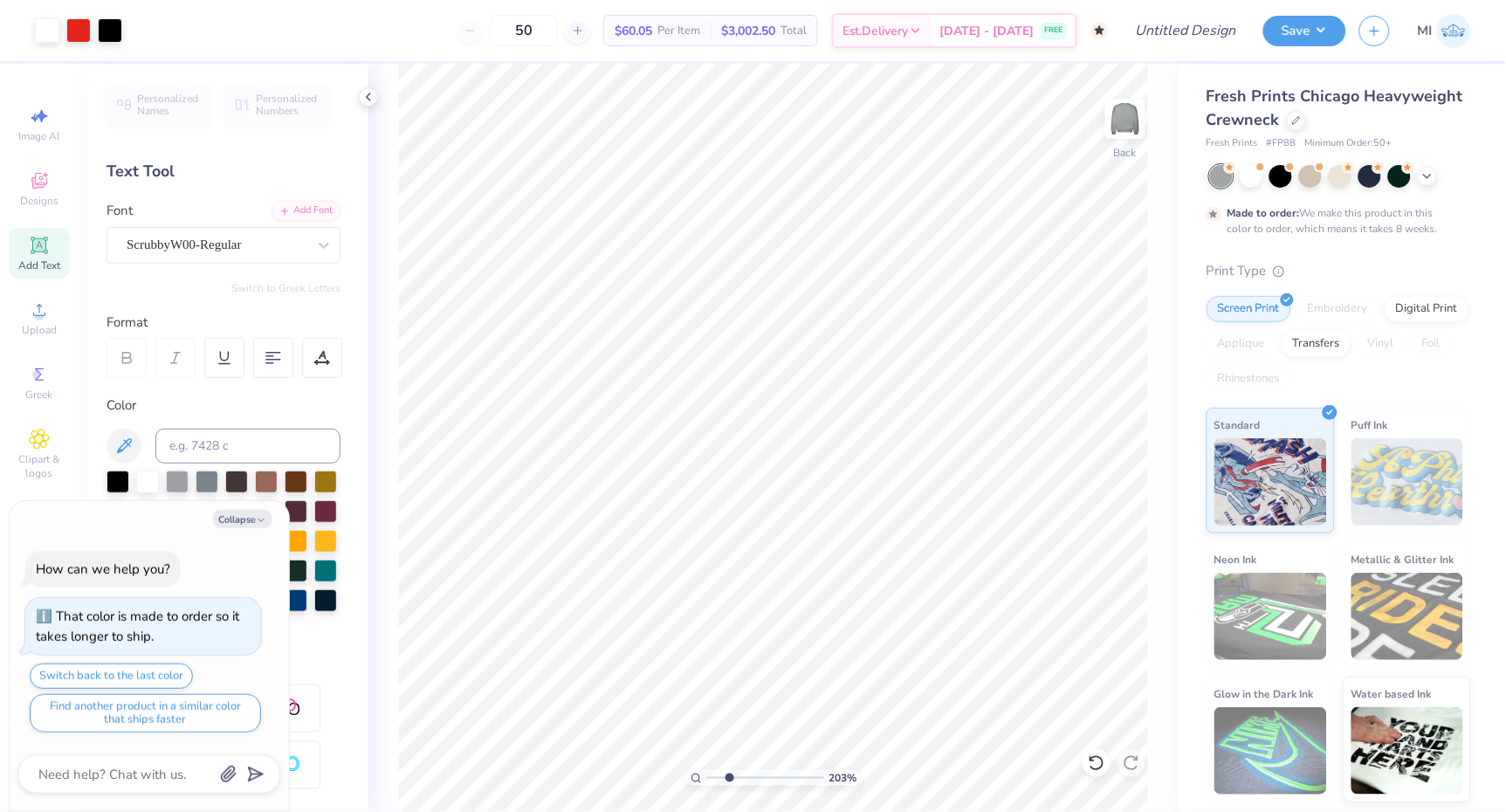
click at [729, 780] on input "range" at bounding box center [766, 778] width 118 height 16
type textarea "x"
drag, startPoint x: 726, startPoint y: 773, endPoint x: 680, endPoint y: 773, distance: 46.0
type input "1"
click at [680, 773] on div "100 %" at bounding box center [773, 438] width 749 height 749
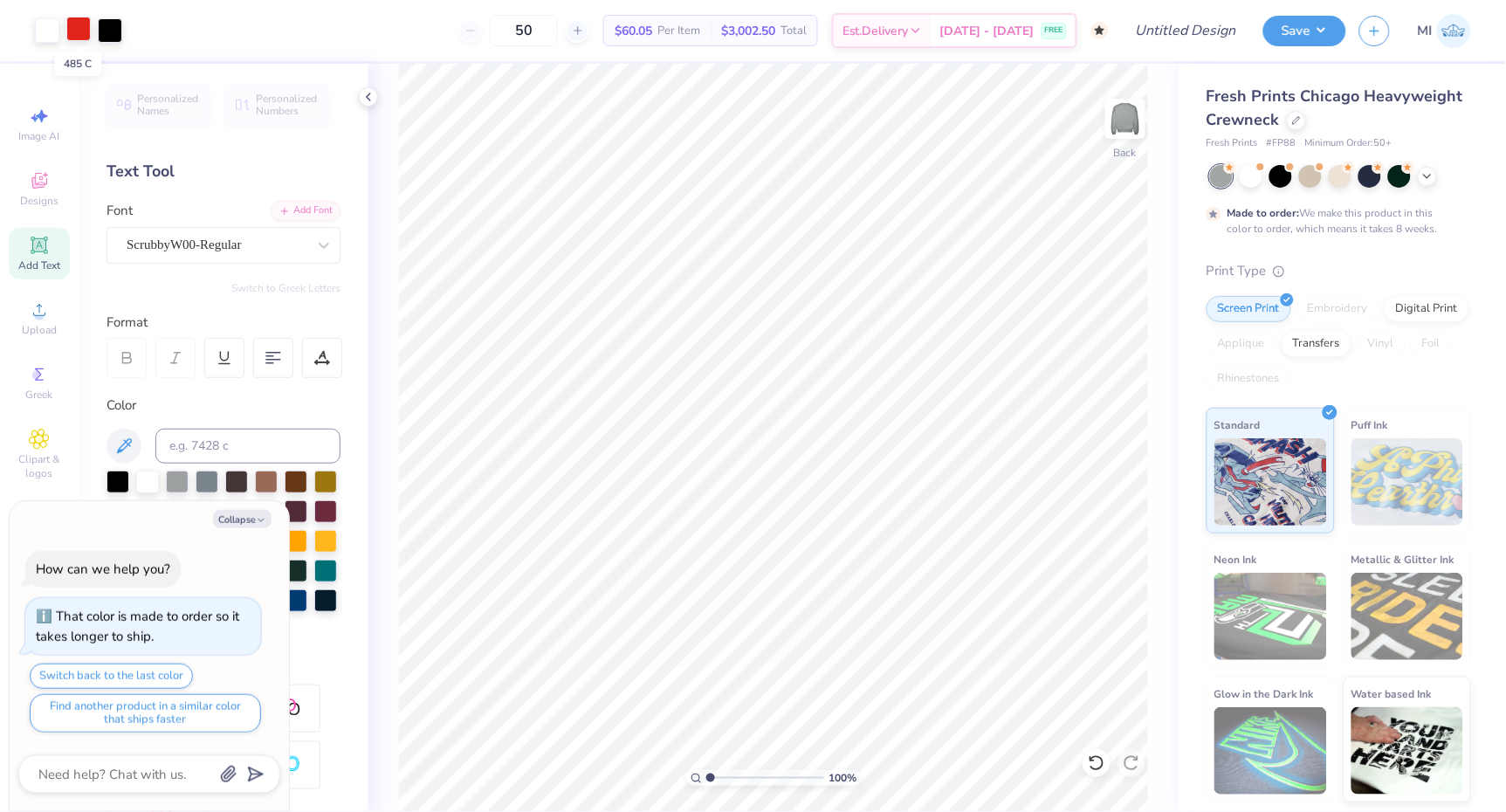
click at [85, 17] on div at bounding box center [78, 29] width 24 height 24
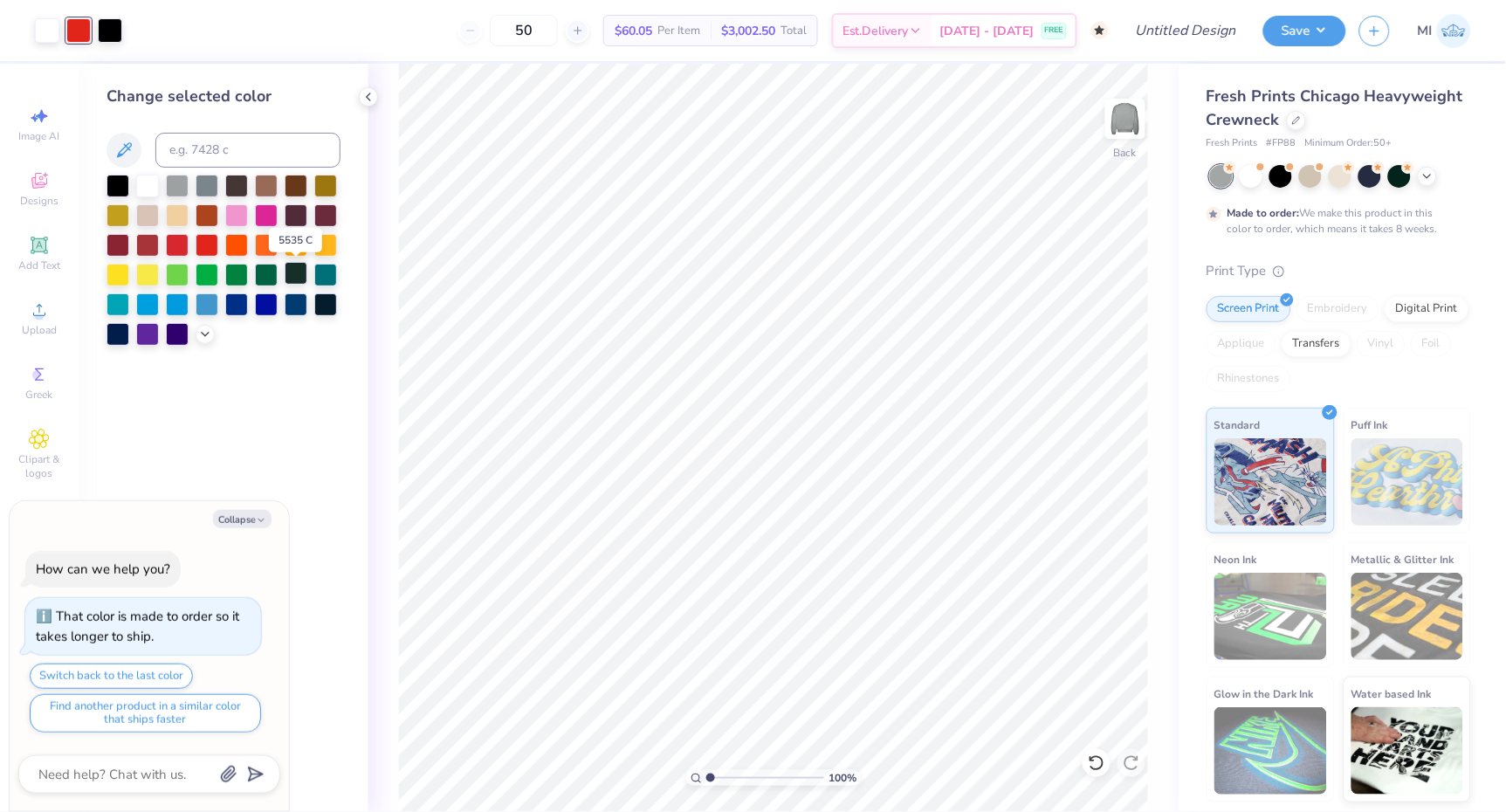
click at [298, 276] on div at bounding box center [296, 273] width 22 height 22
click at [259, 276] on div at bounding box center [266, 273] width 22 height 22
click at [231, 277] on div at bounding box center [237, 273] width 22 height 22
click at [268, 280] on div at bounding box center [266, 273] width 22 height 22
click at [200, 334] on icon at bounding box center [205, 332] width 14 height 14
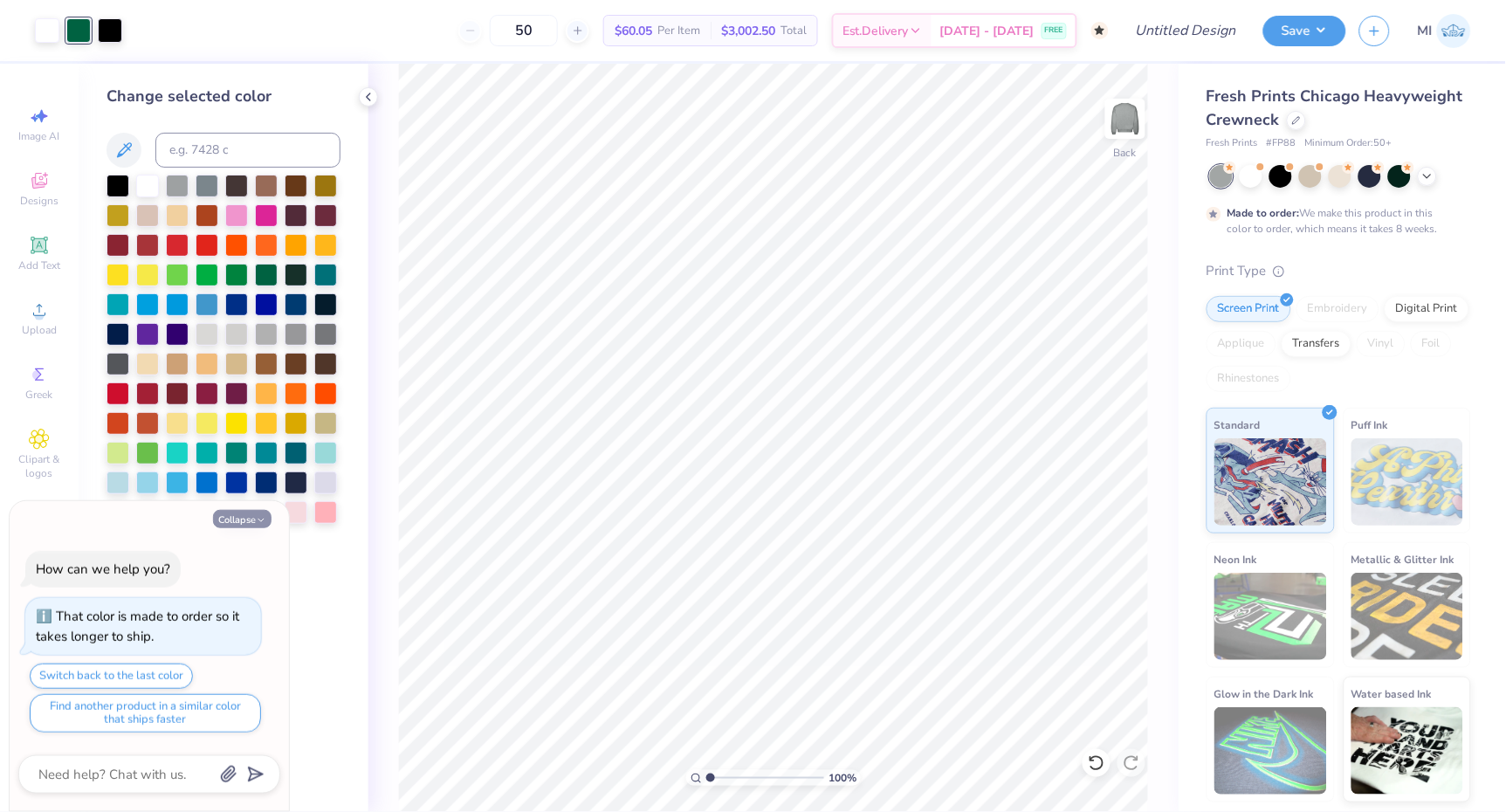
click at [255, 523] on button "Collapse" at bounding box center [242, 520] width 59 height 19
type textarea "x"
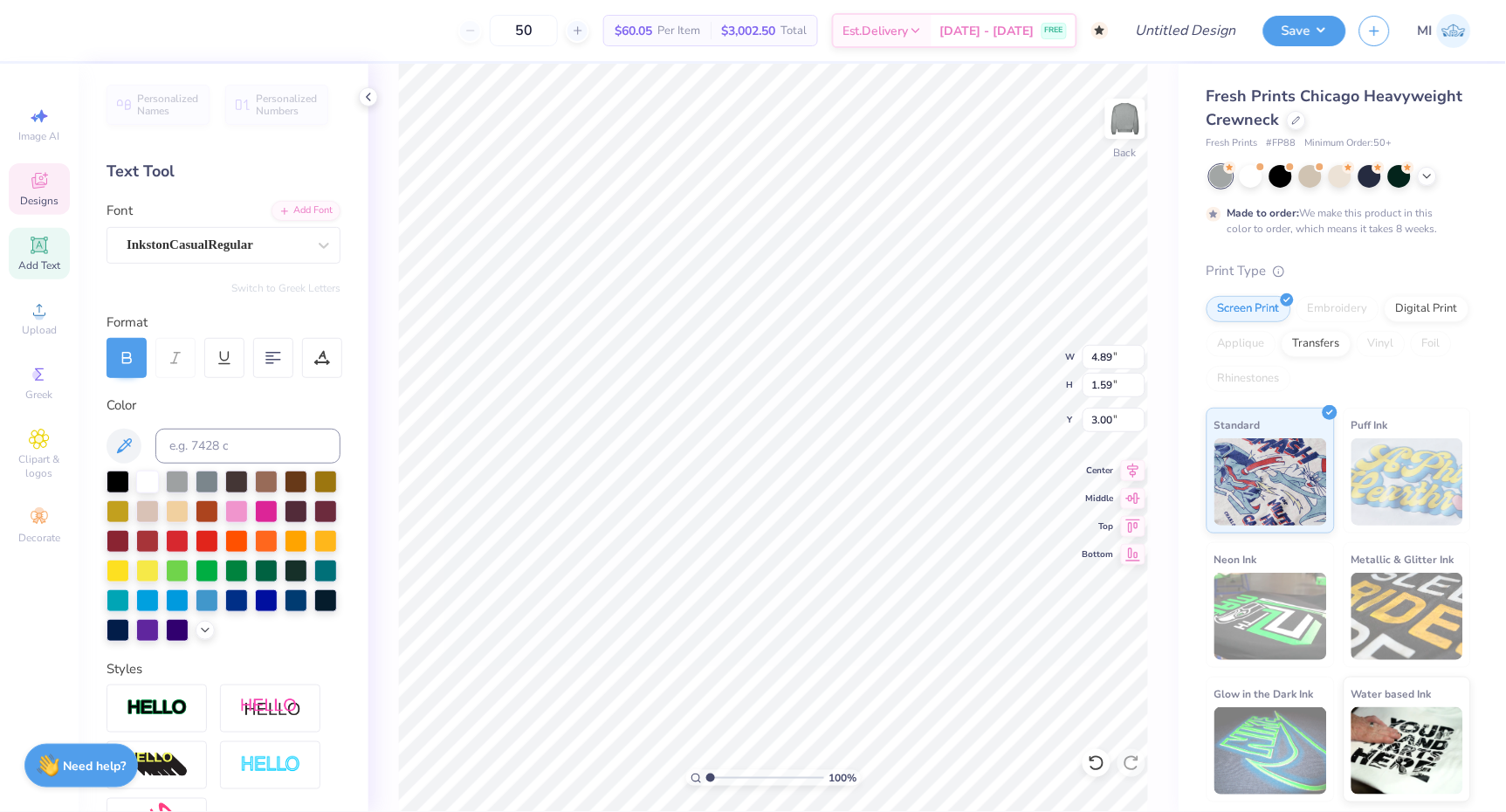
type input "4.70"
type input "1.53"
type input "3.36"
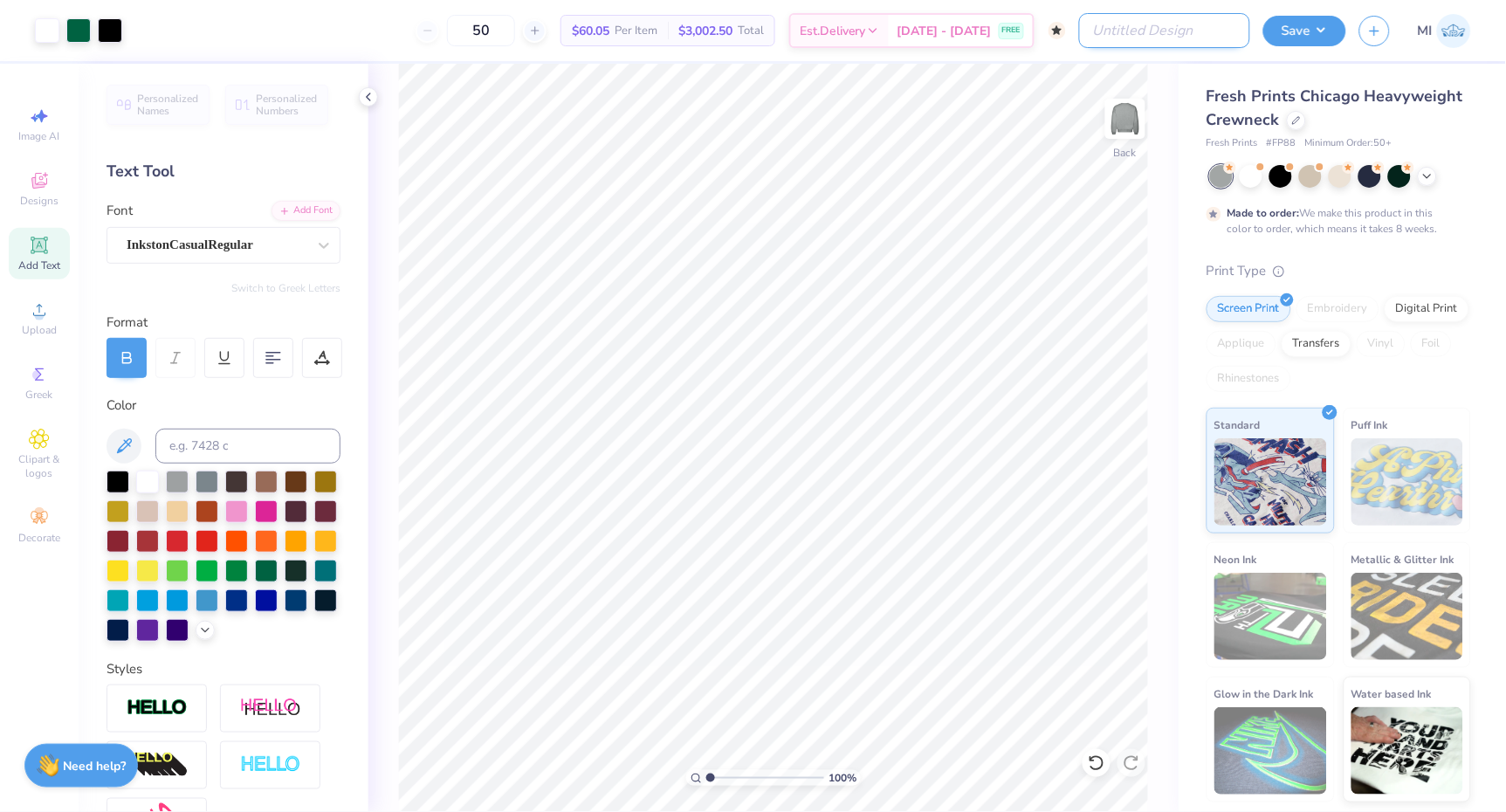
click at [1212, 25] on input "Design Title" at bounding box center [1165, 31] width 171 height 35
type input "KD Dude's Day Crewneck"
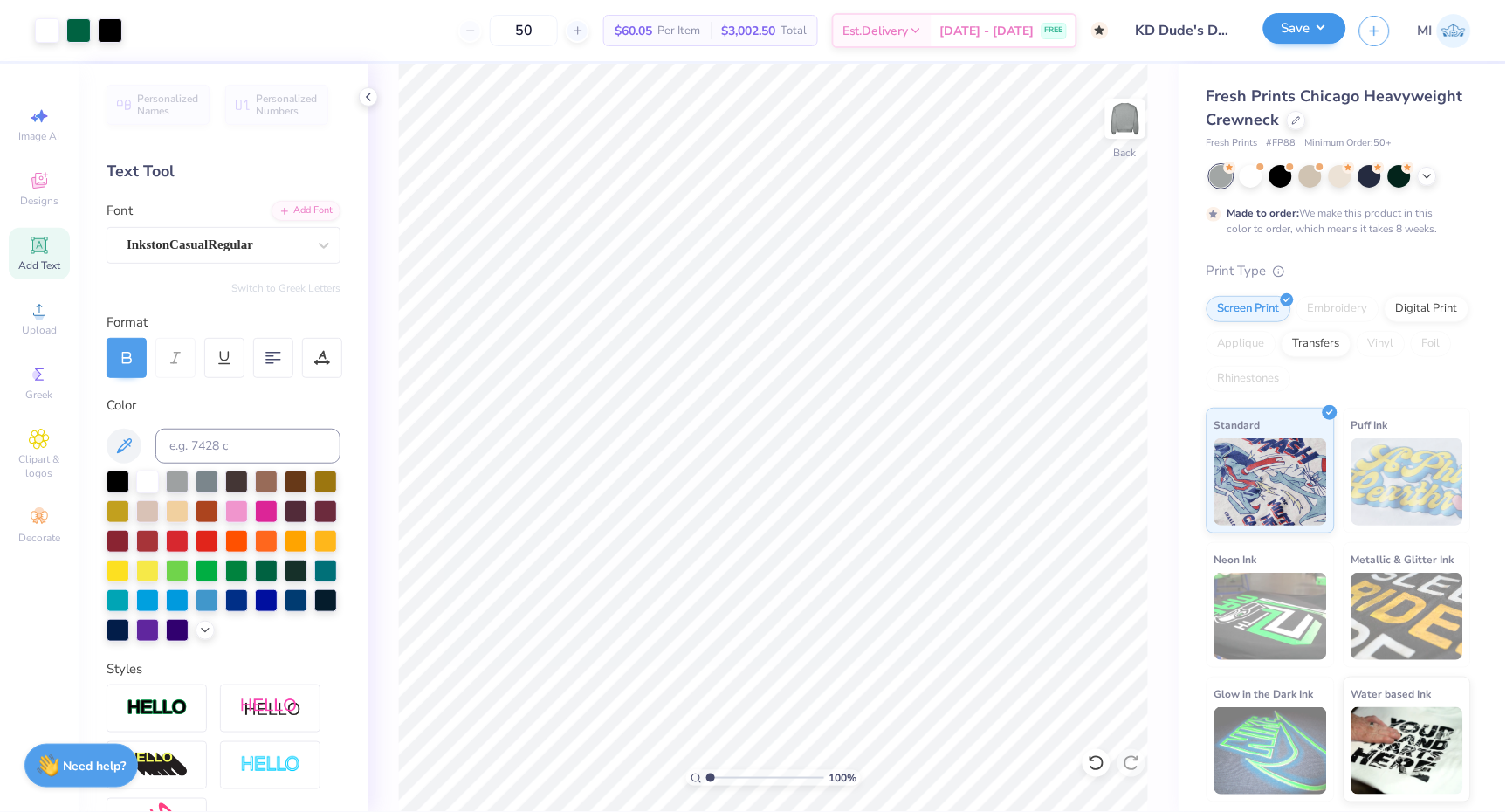
click at [1310, 28] on button "Save" at bounding box center [1305, 28] width 83 height 31
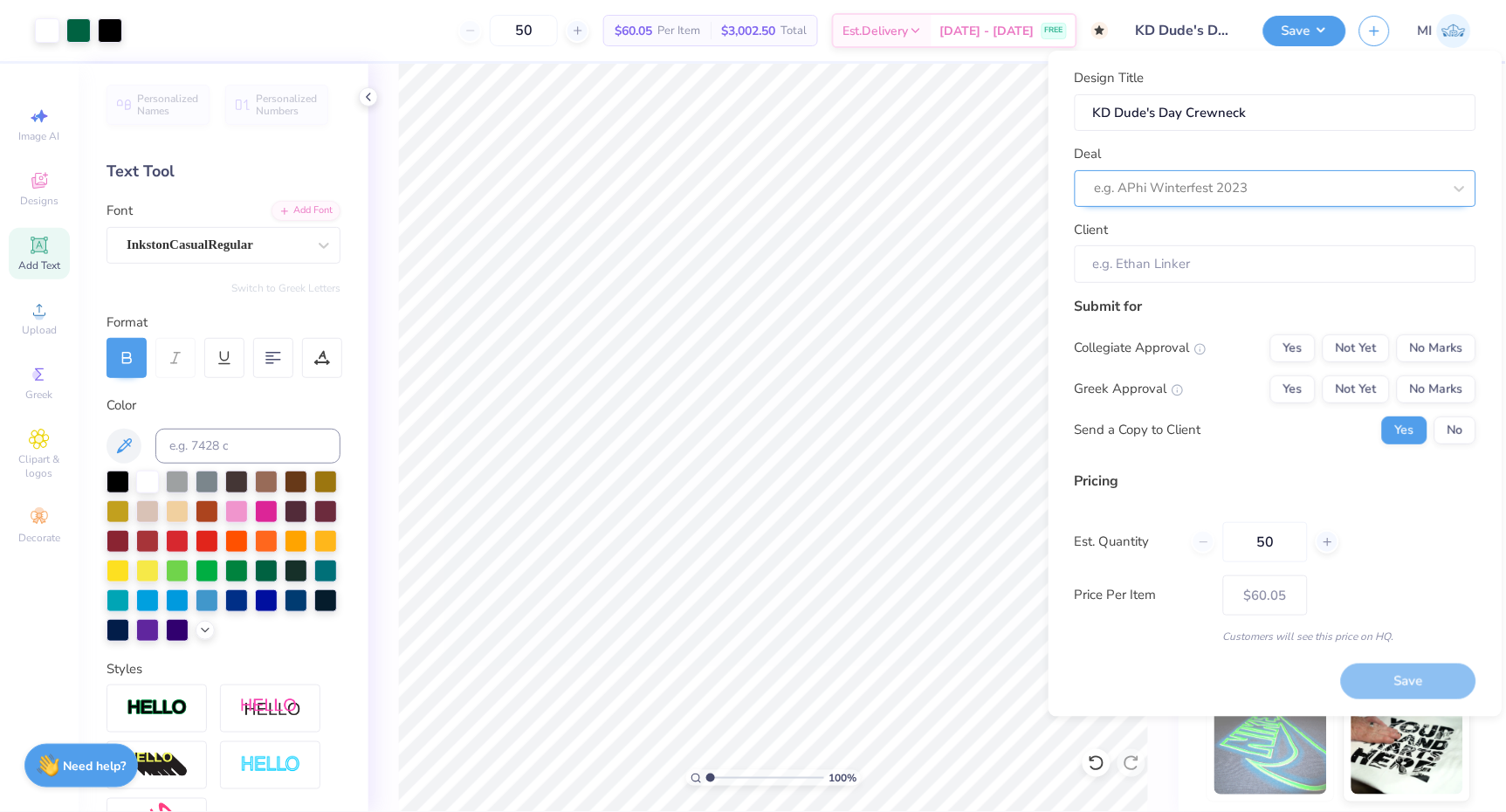
click at [1358, 191] on div at bounding box center [1269, 187] width 347 height 23
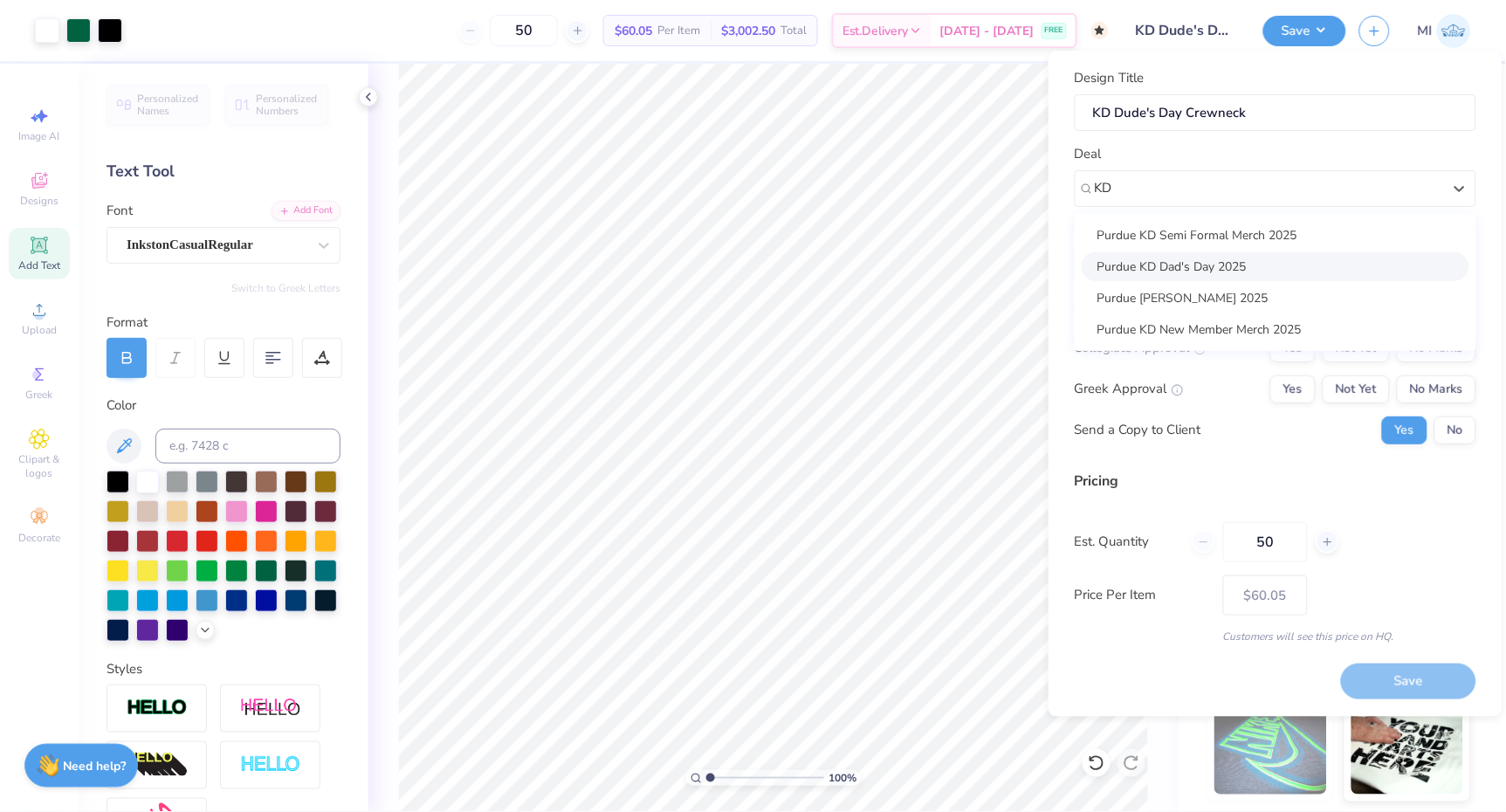
click at [1183, 269] on div "Purdue KD Dad's Day 2025" at bounding box center [1276, 266] width 387 height 29
type input "KD"
type input "Marin Davis"
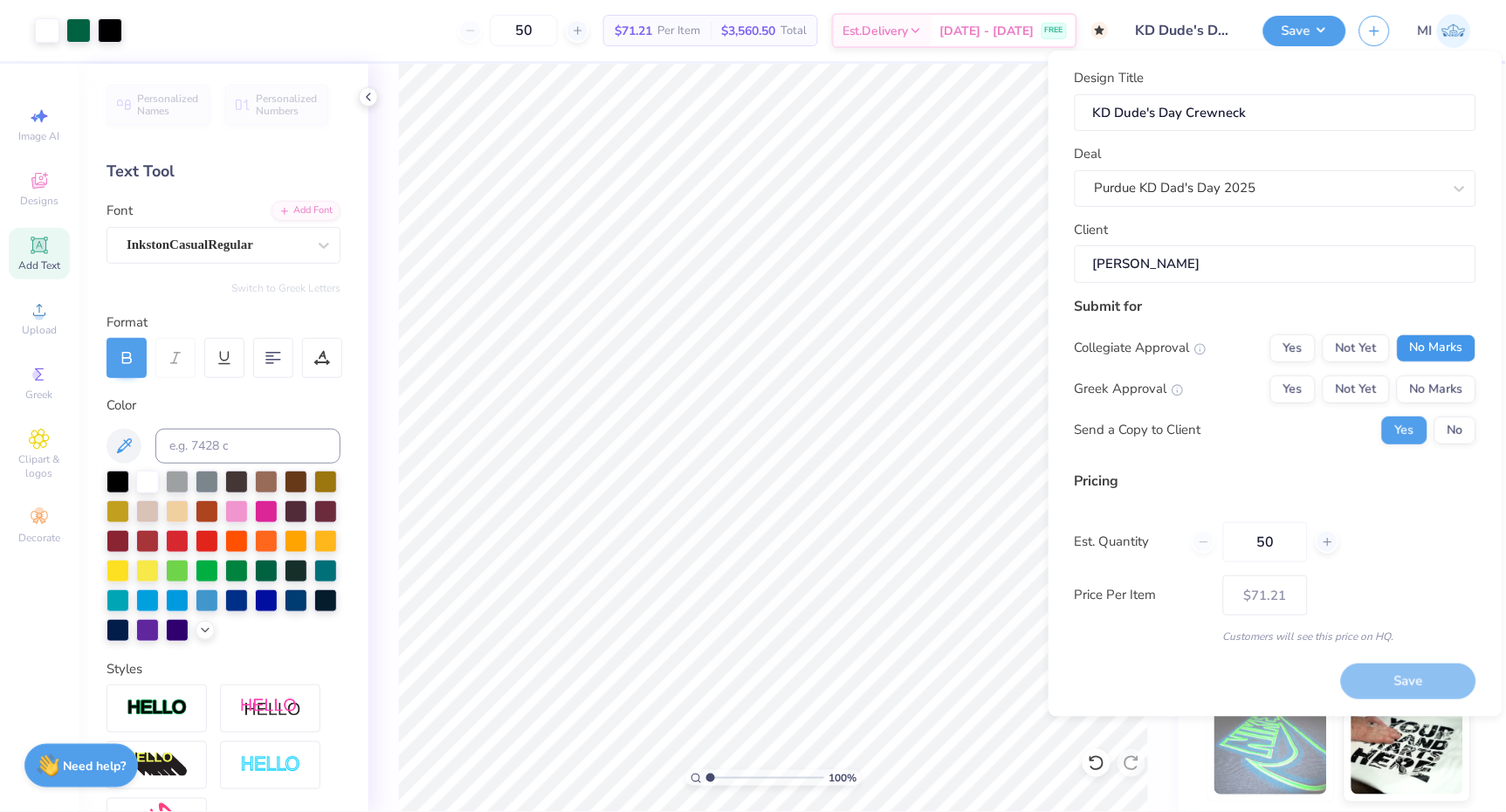
click at [1421, 357] on button "No Marks" at bounding box center [1436, 348] width 79 height 28
click at [1428, 391] on button "No Marks" at bounding box center [1436, 389] width 79 height 28
click at [1447, 443] on button "No" at bounding box center [1456, 430] width 42 height 28
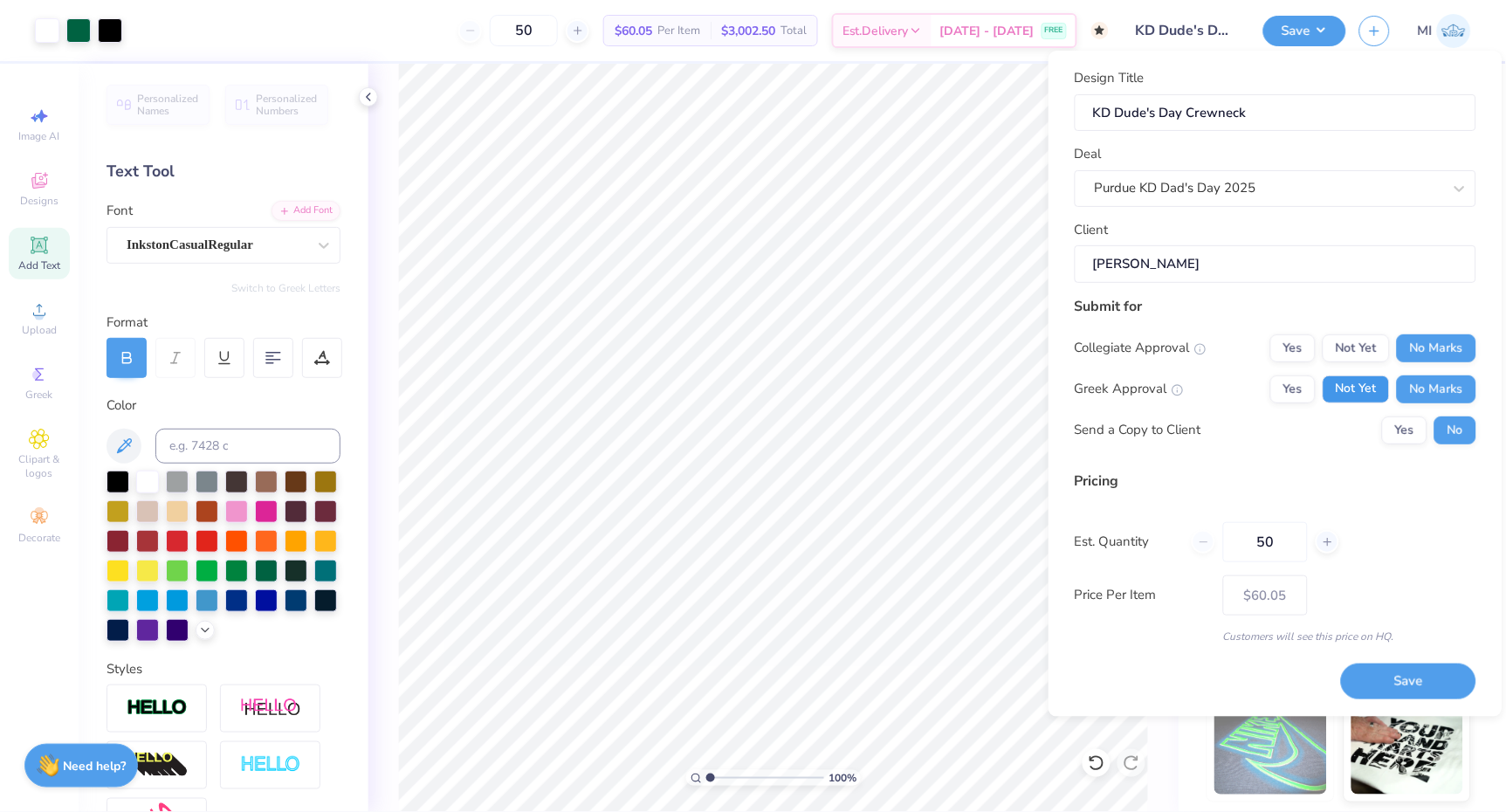
click at [1381, 384] on button "Not Yet" at bounding box center [1357, 389] width 67 height 28
click at [1428, 386] on button "No Marks" at bounding box center [1436, 389] width 79 height 28
click at [1319, 391] on div "Yes Not Yet No Marks" at bounding box center [1373, 389] width 206 height 28
click at [1353, 392] on button "Not Yet" at bounding box center [1357, 389] width 67 height 28
click at [1372, 673] on button "Save" at bounding box center [1408, 682] width 135 height 35
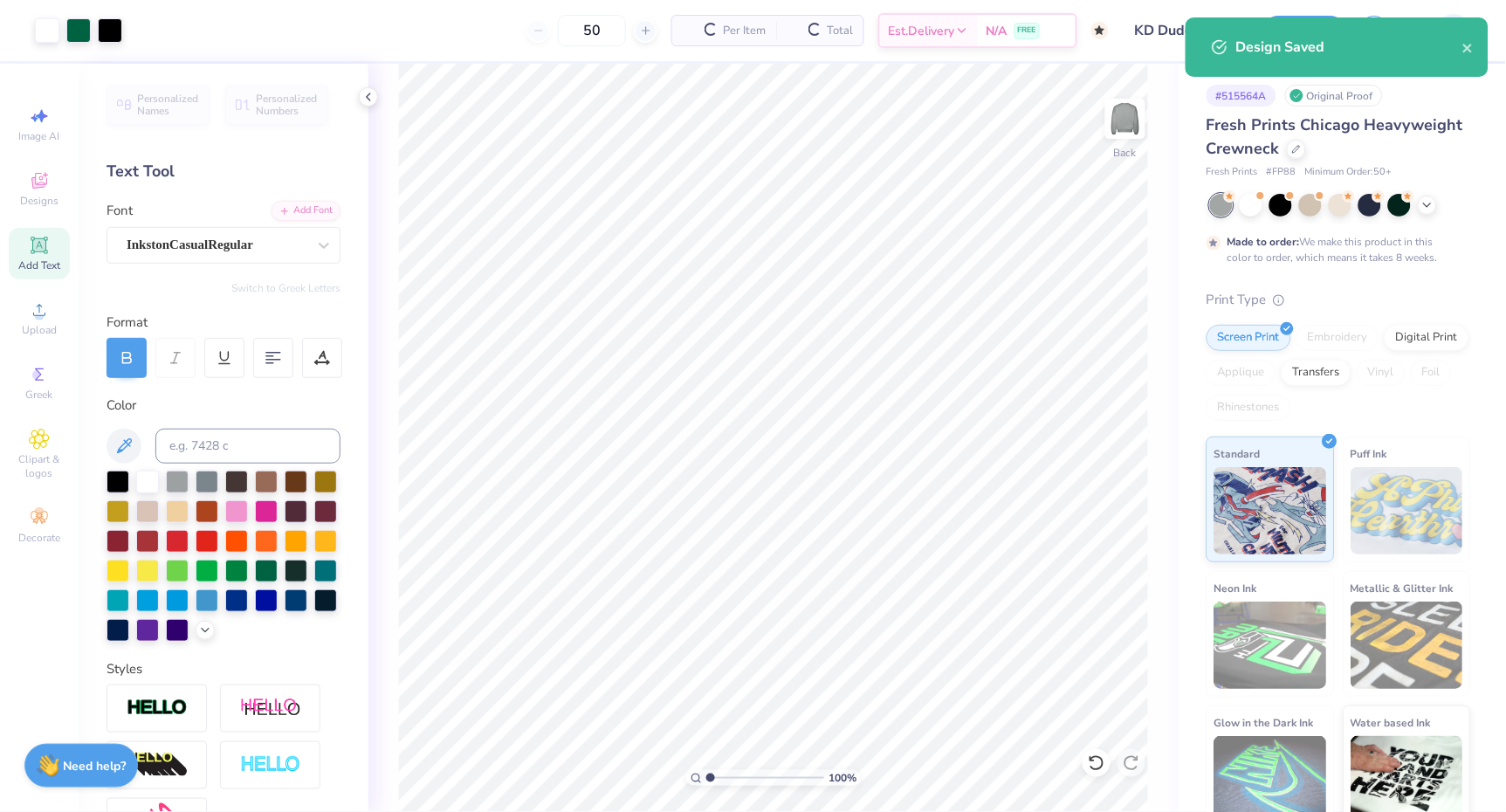
type input "$71.21"
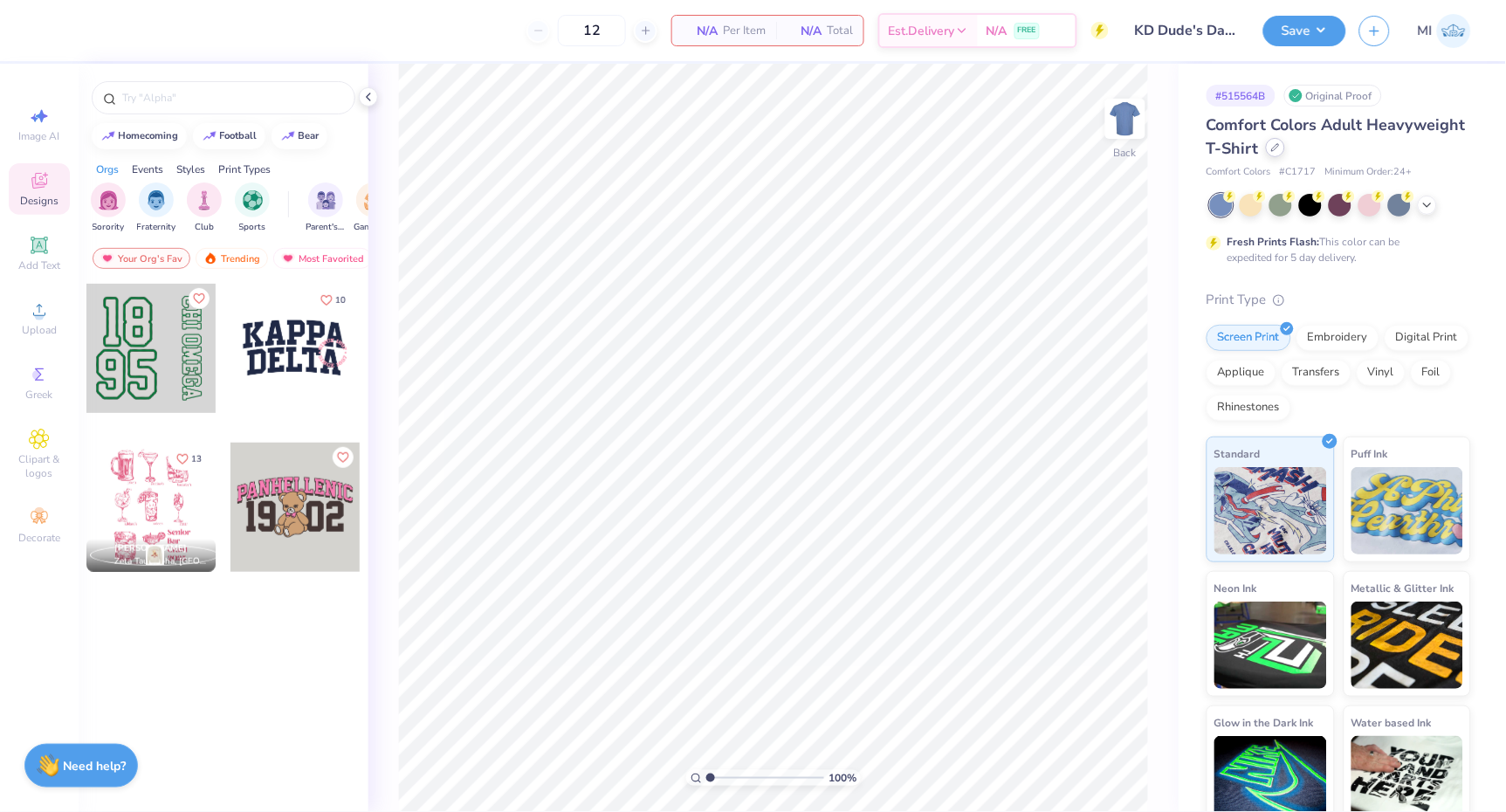
click at [1276, 153] on div at bounding box center [1276, 147] width 20 height 20
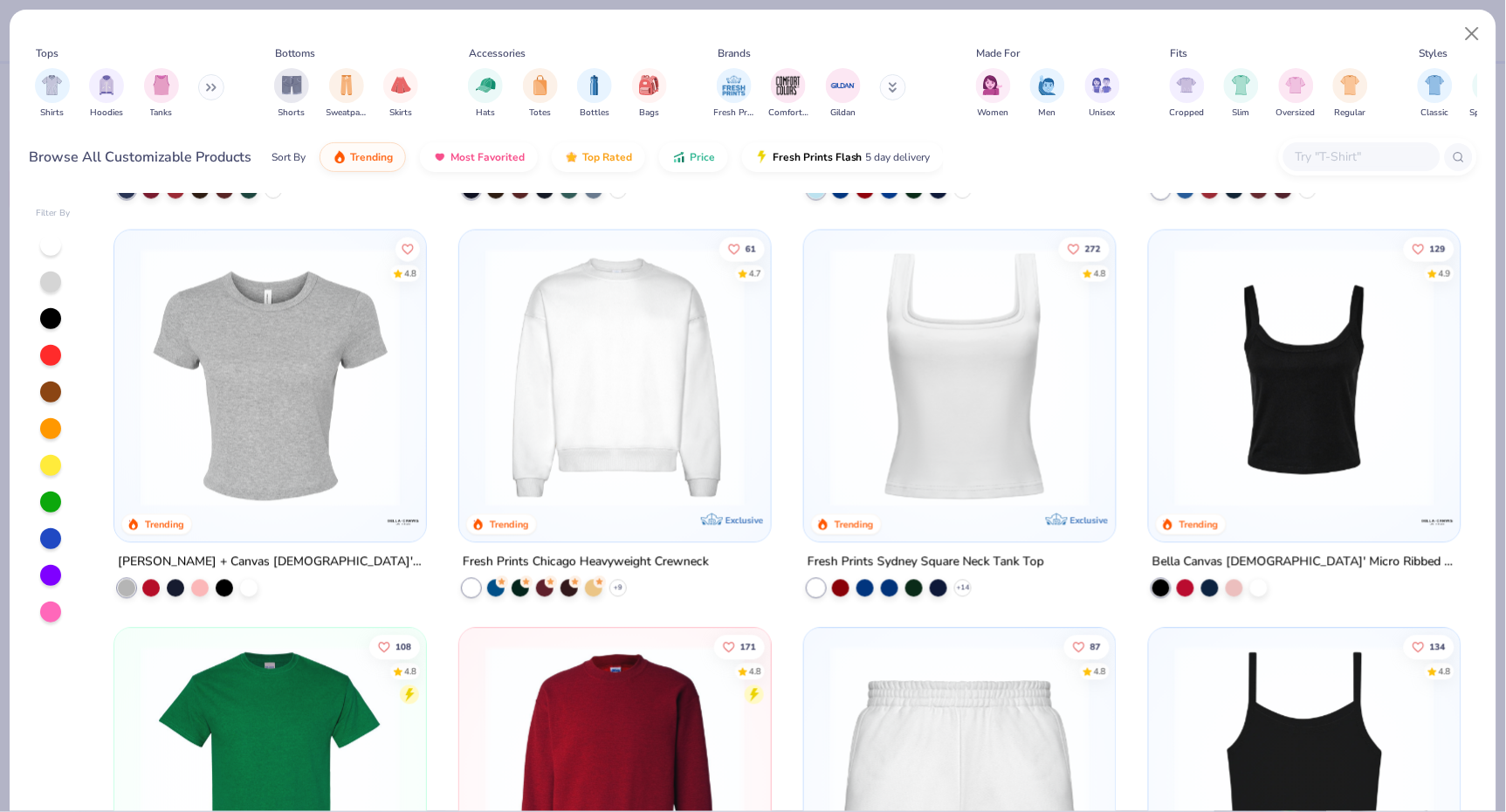
scroll to position [765, 0]
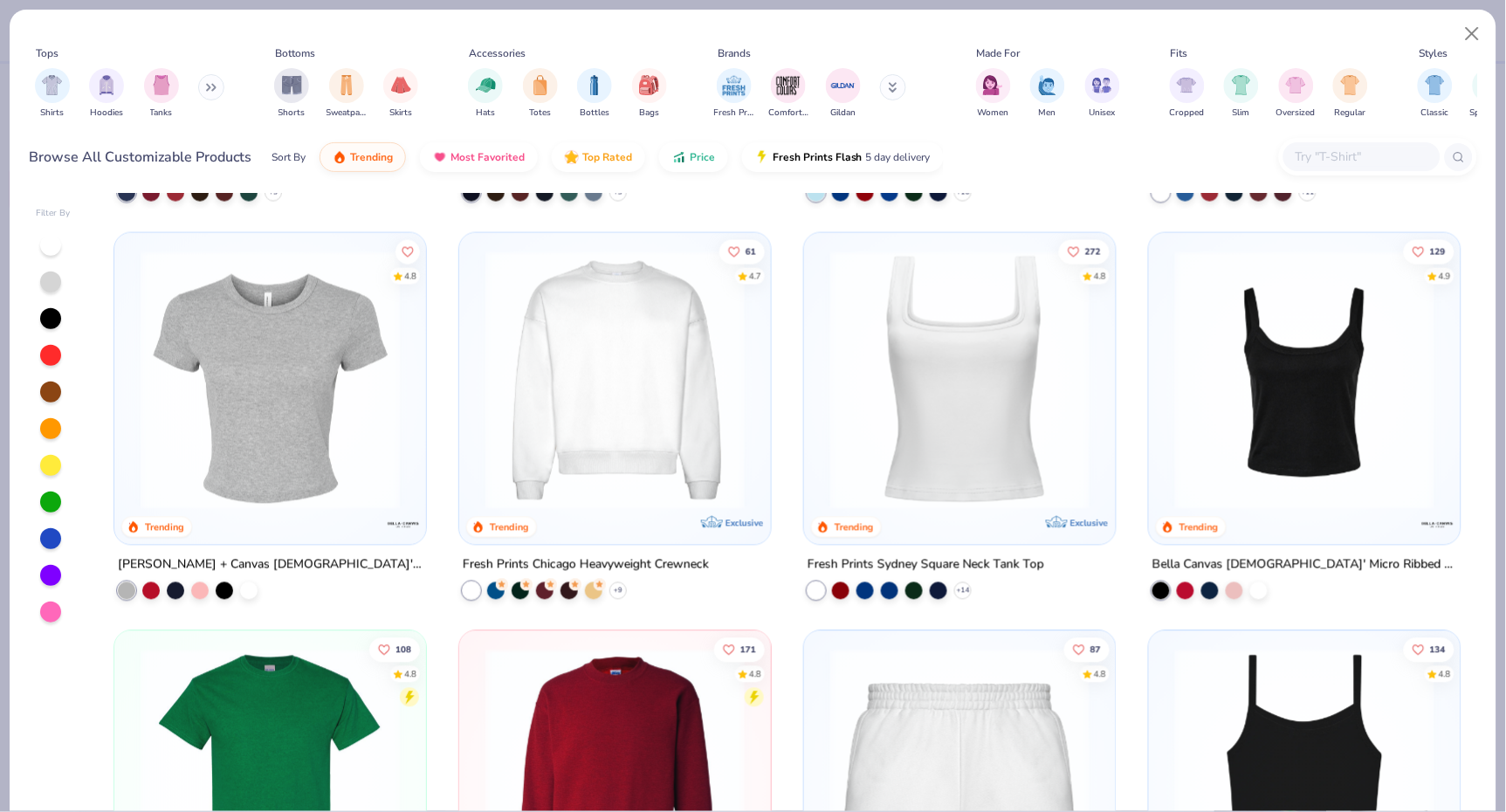
click at [476, 420] on img at bounding box center [337, 380] width 277 height 259
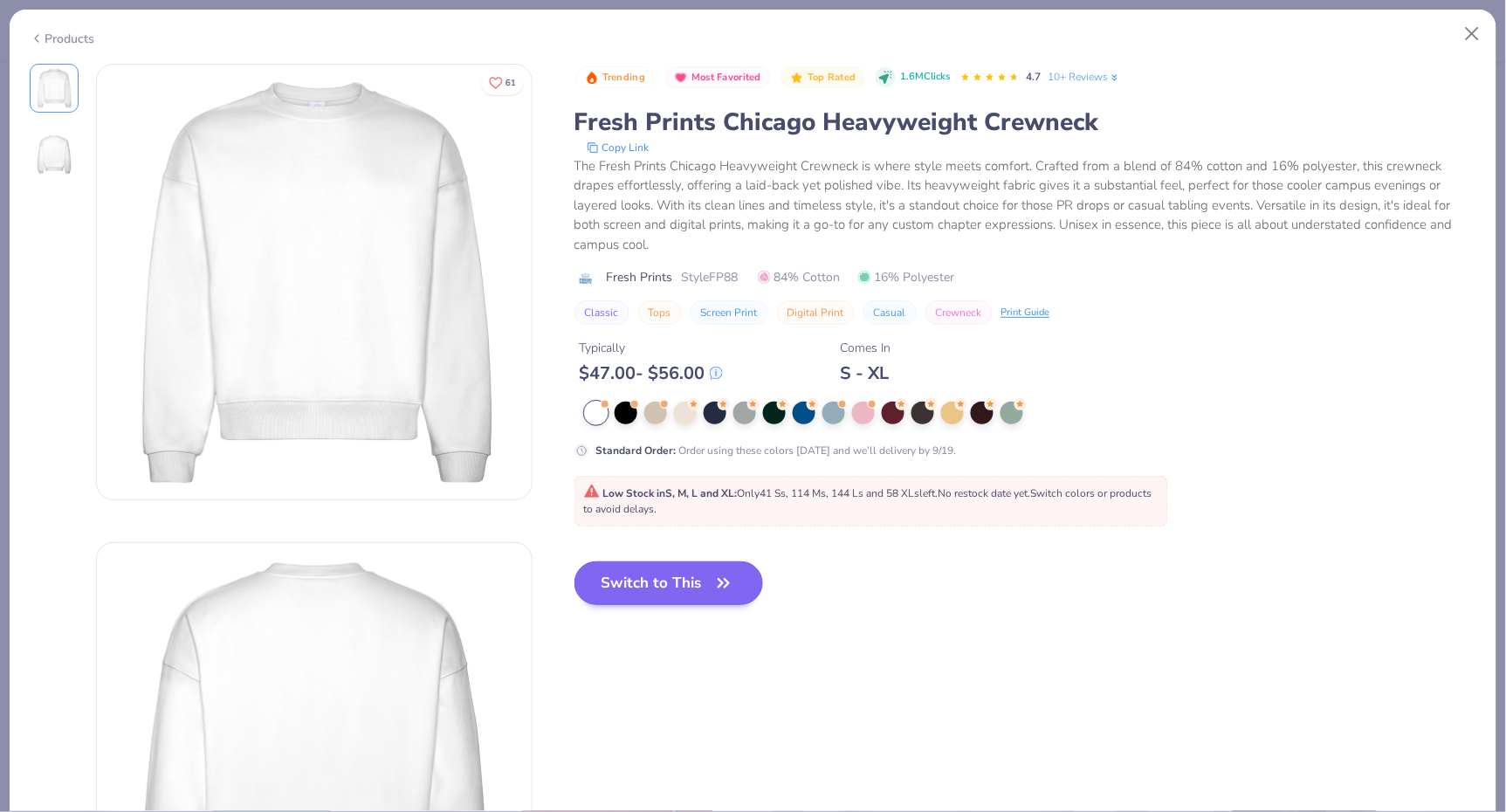
click at [689, 578] on button "Switch to This" at bounding box center [669, 583] width 189 height 44
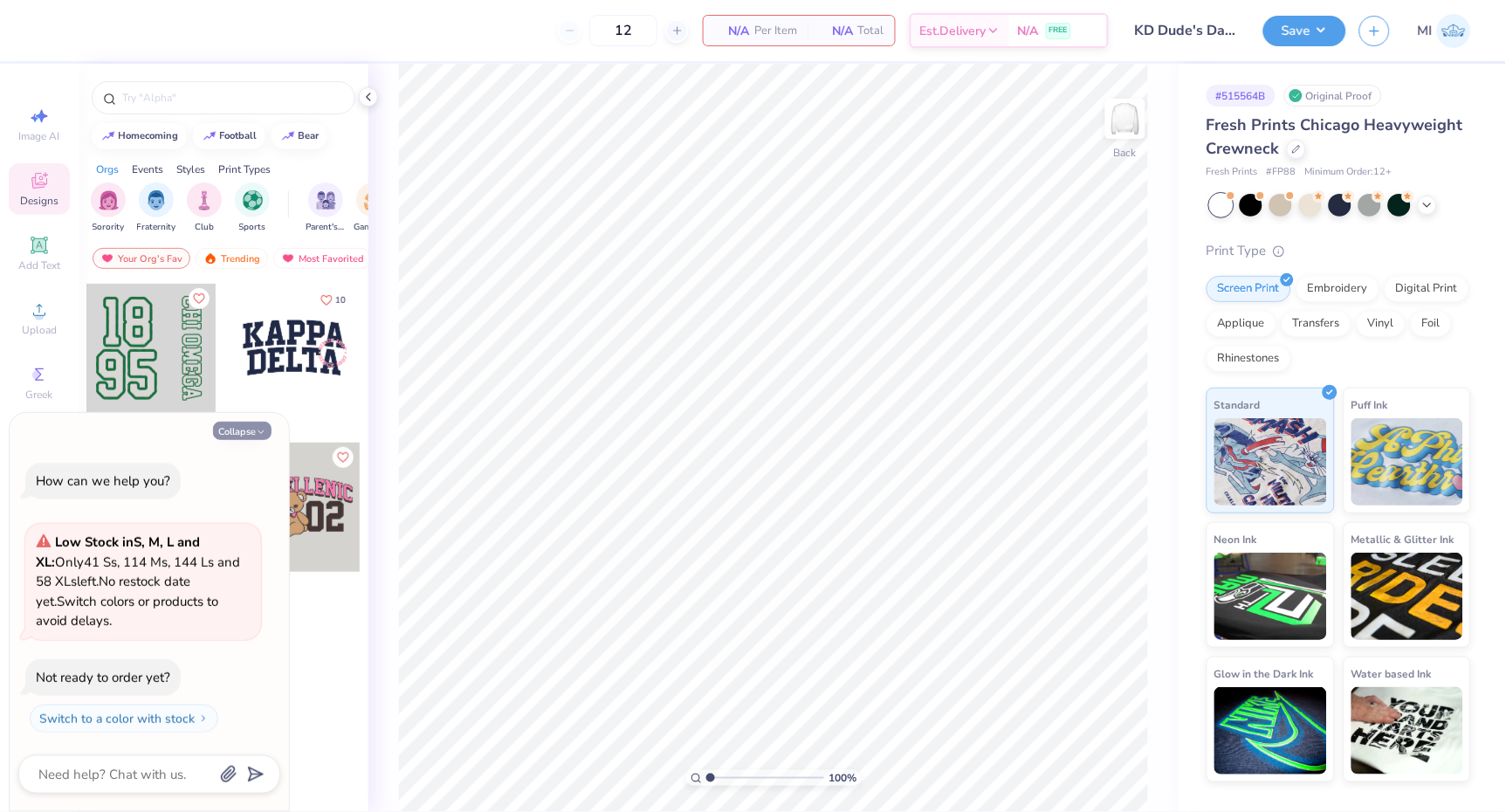
click at [251, 431] on button "Collapse" at bounding box center [242, 431] width 59 height 19
type textarea "x"
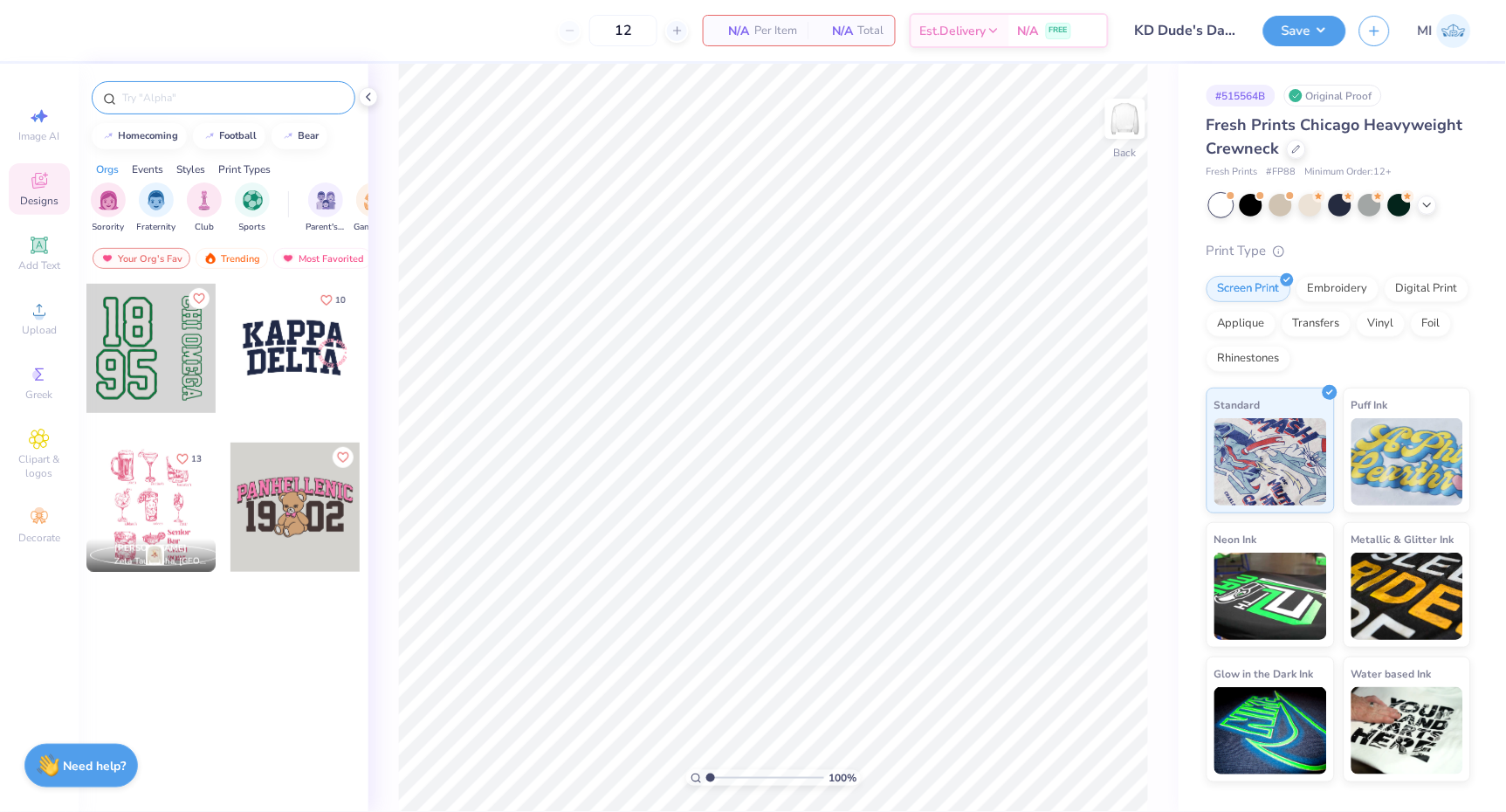
click at [172, 100] on input "text" at bounding box center [232, 98] width 224 height 18
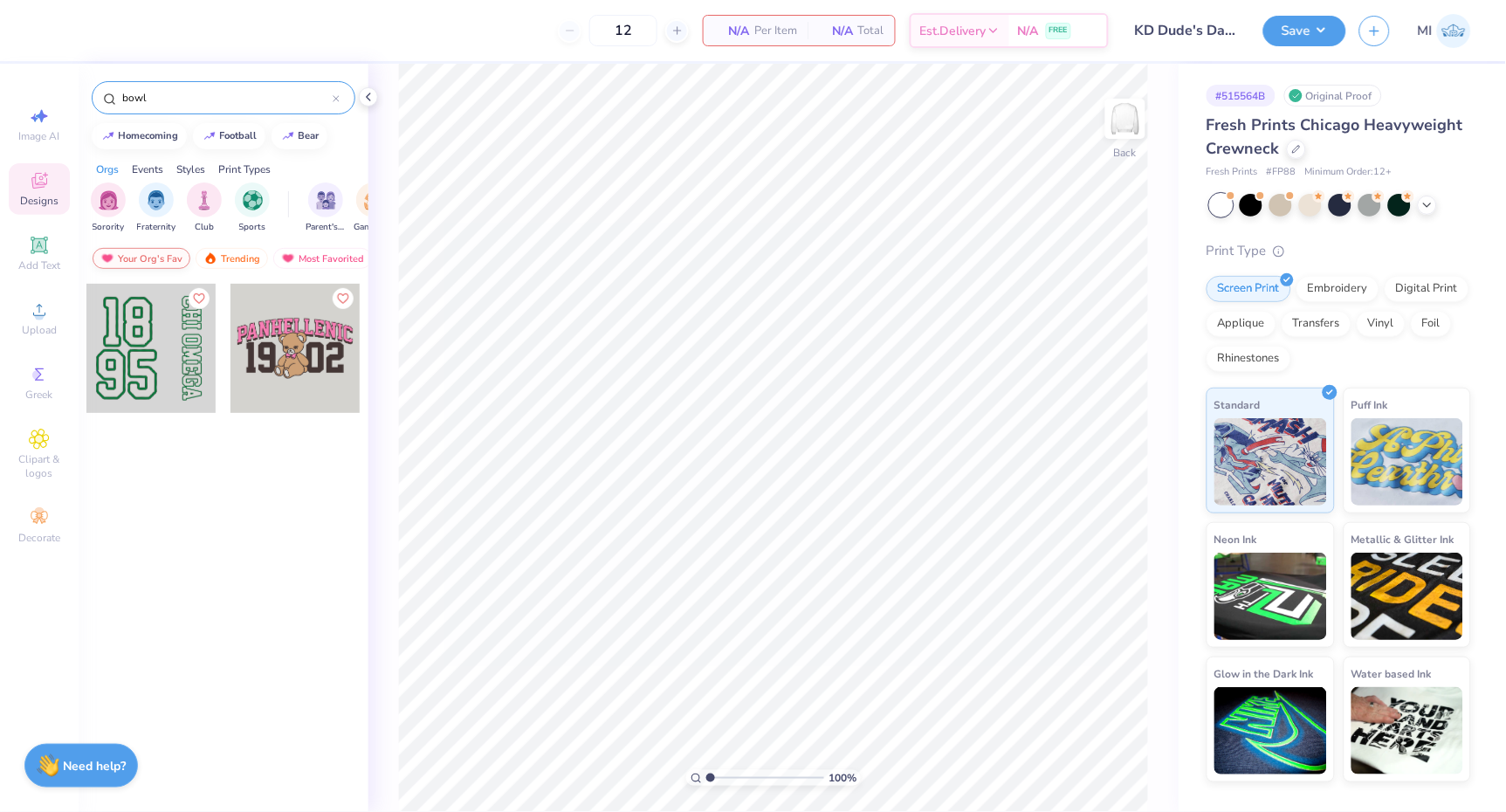
type input "bowl"
click at [159, 257] on div "Your Org's Fav" at bounding box center [141, 258] width 98 height 21
click at [111, 259] on img at bounding box center [107, 258] width 14 height 12
click at [105, 259] on img at bounding box center [107, 258] width 14 height 12
drag, startPoint x: 189, startPoint y: 94, endPoint x: 42, endPoint y: 87, distance: 147.2
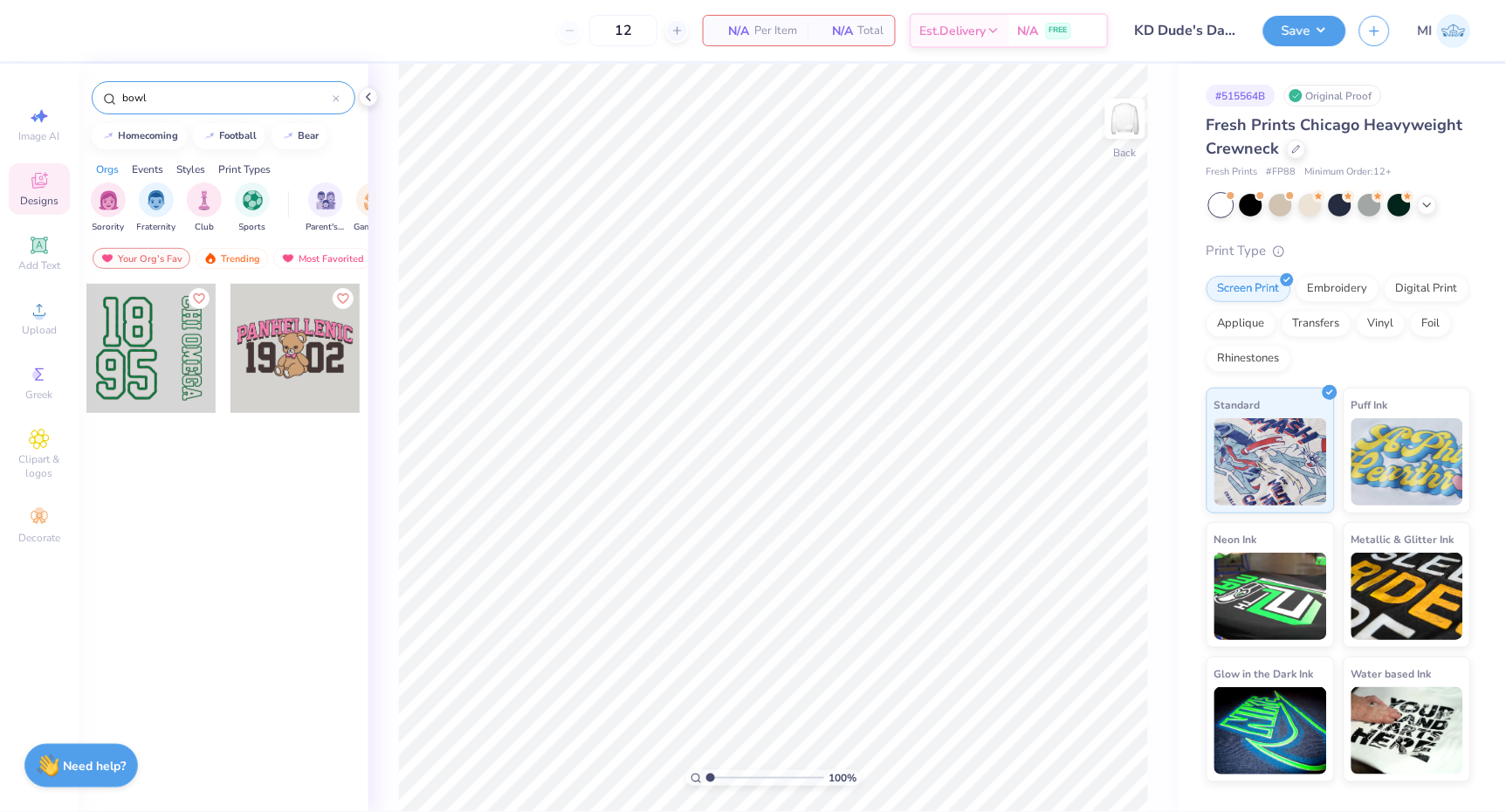
click at [42, 87] on div "12 N/A Per Item N/A Total Est. Delivery N/A FREE Design Title KD Dude's Day Cre…" at bounding box center [753, 406] width 1506 height 812
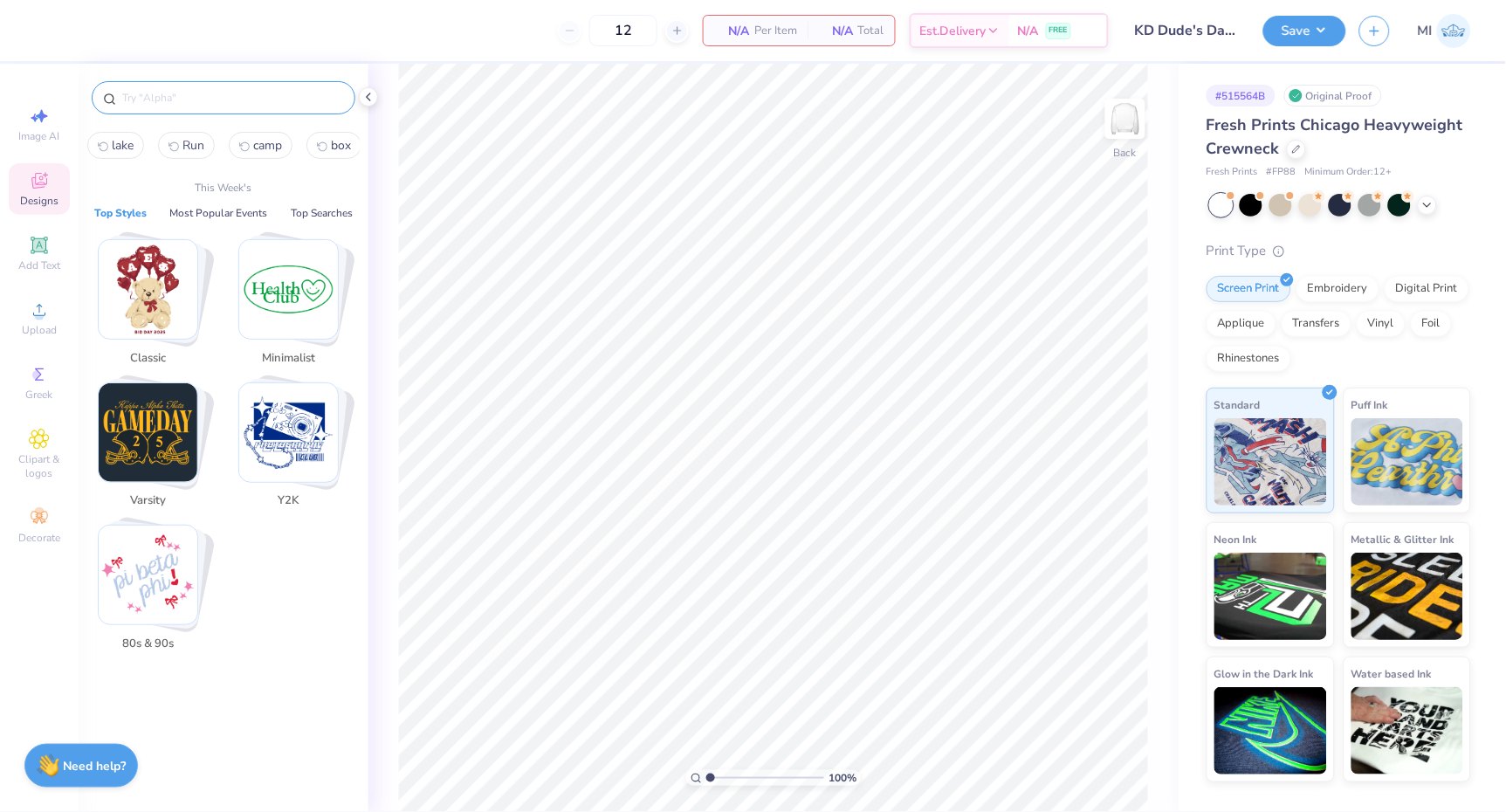
click at [134, 100] on input "text" at bounding box center [232, 98] width 224 height 18
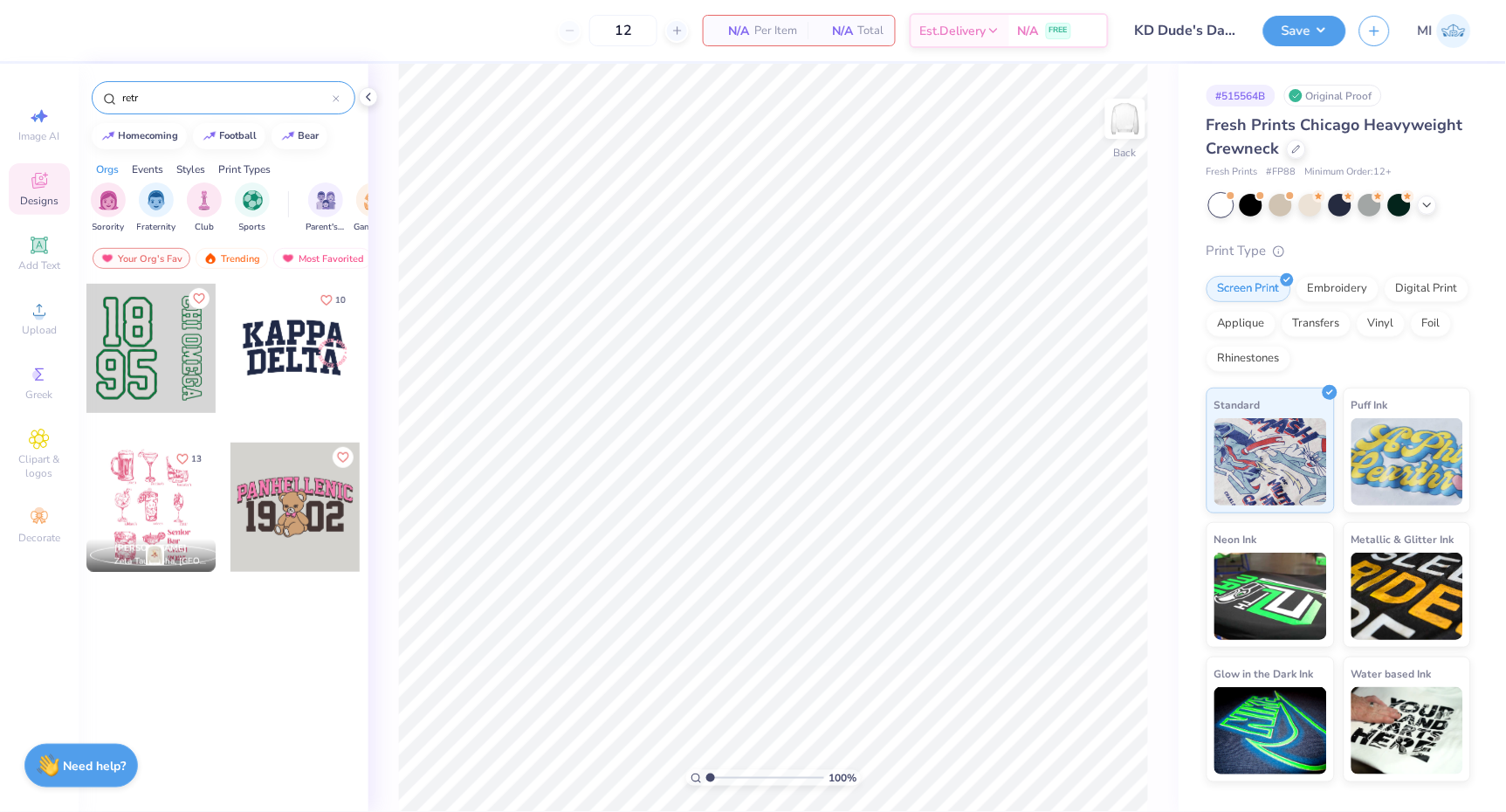
type input "retro"
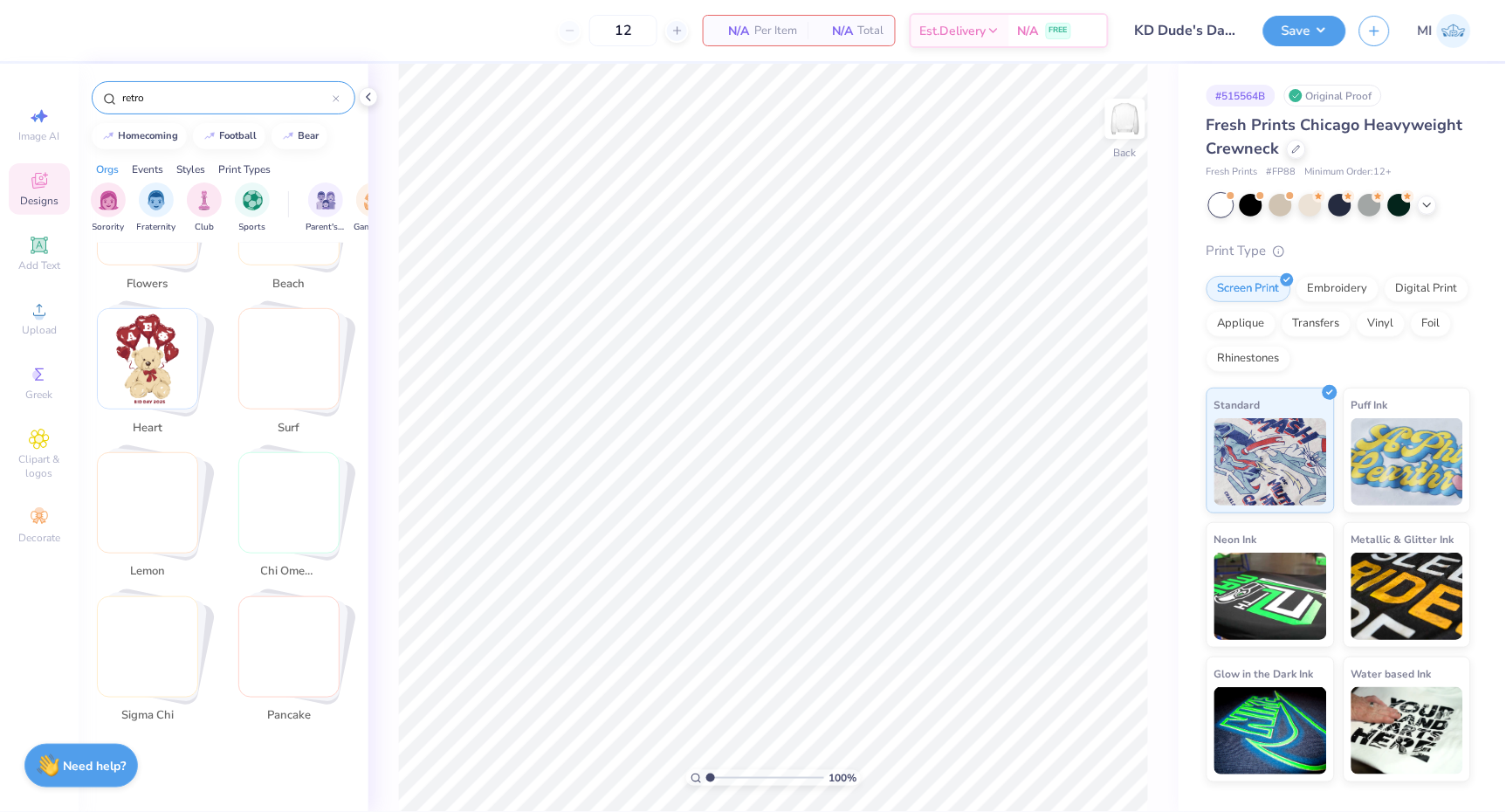
scroll to position [3426, 0]
